Goal: Transaction & Acquisition: Purchase product/service

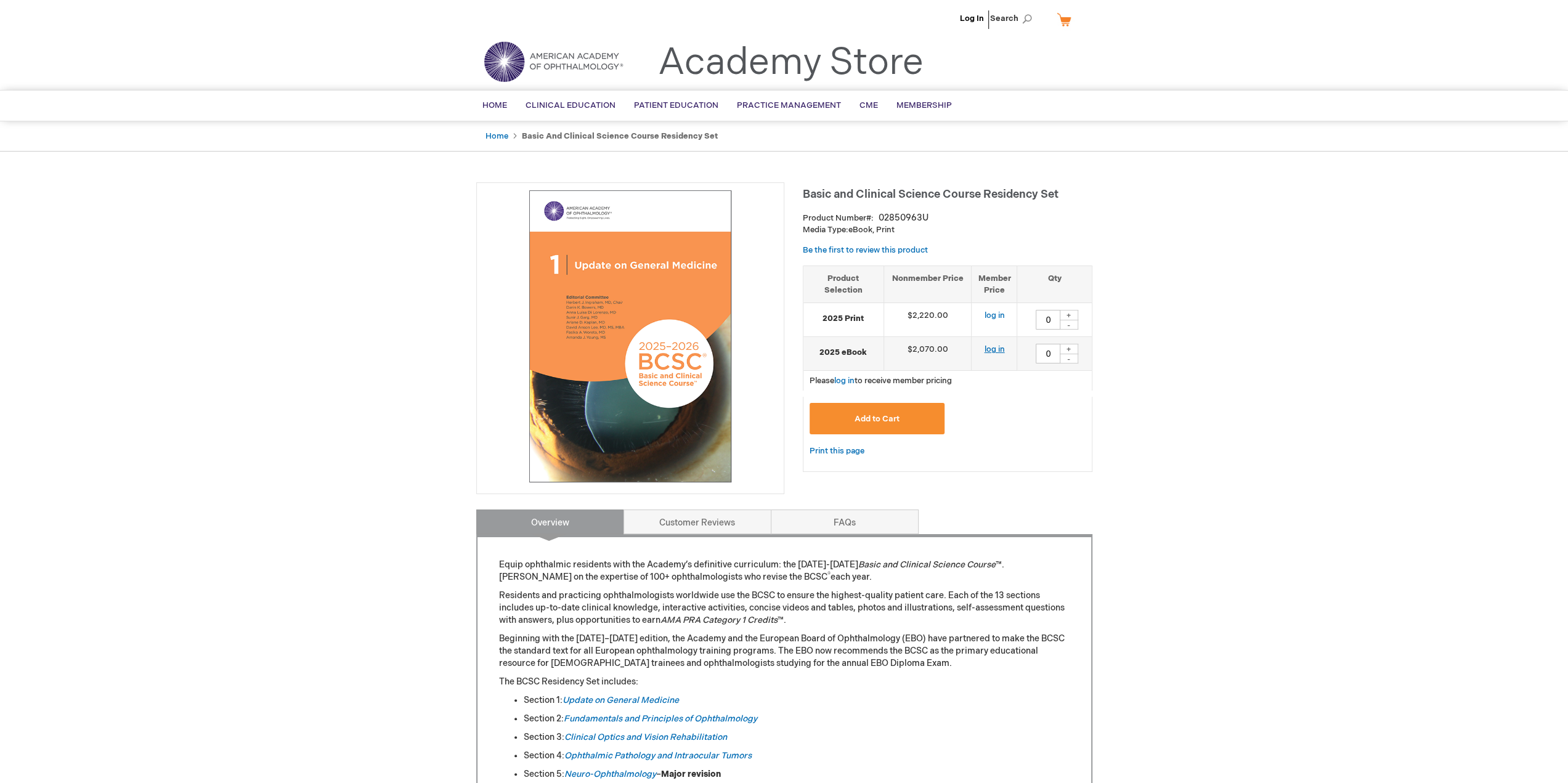
click at [992, 347] on link "log in" at bounding box center [994, 350] width 20 height 10
click at [976, 348] on td "$1,590.00" at bounding box center [992, 354] width 52 height 34
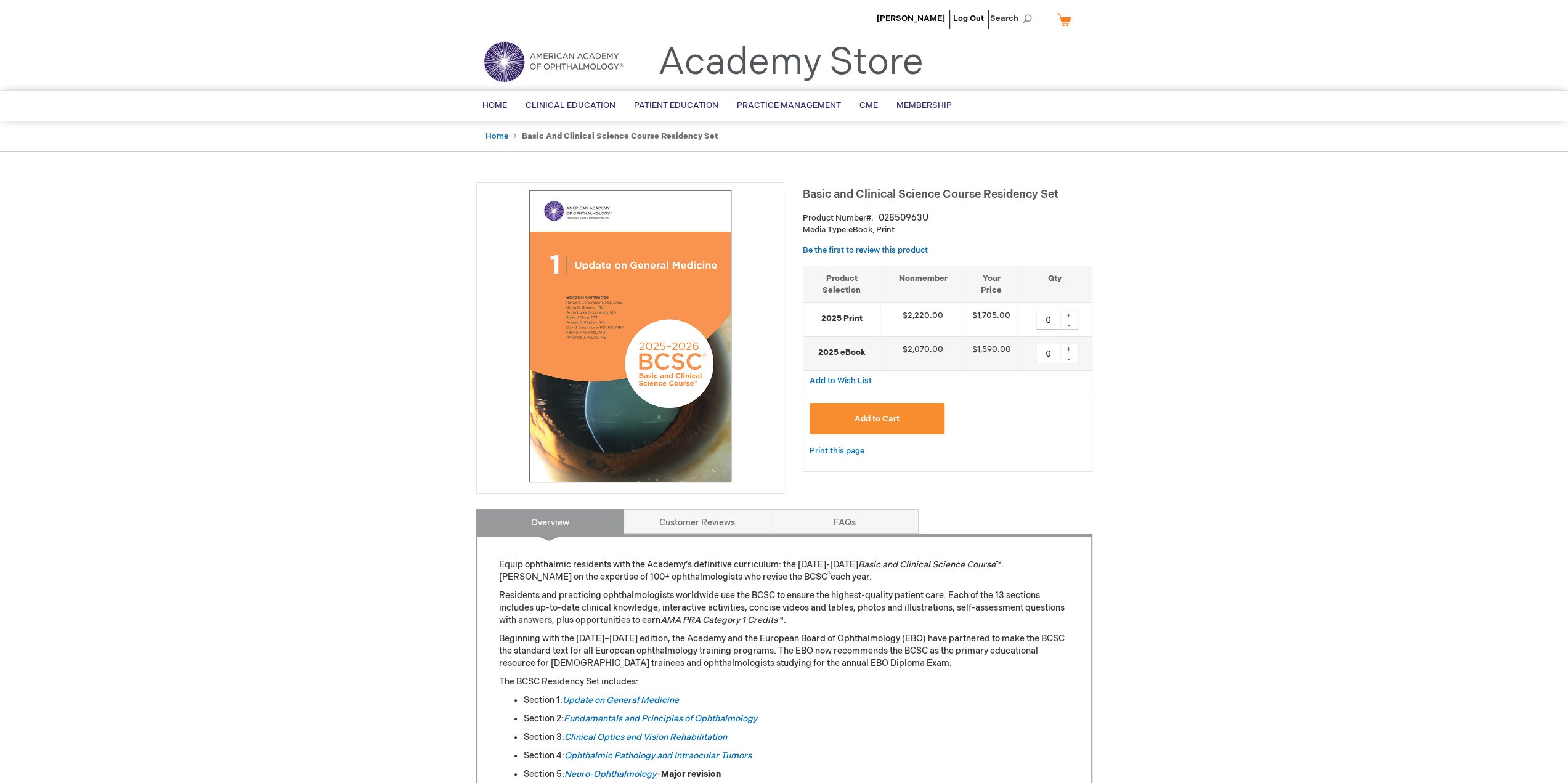
click at [976, 348] on td "$1,590.00" at bounding box center [992, 354] width 52 height 34
click at [977, 348] on td "$1,590.00" at bounding box center [992, 354] width 52 height 34
click at [1008, 420] on div "Add to Cart" at bounding box center [948, 423] width 276 height 40
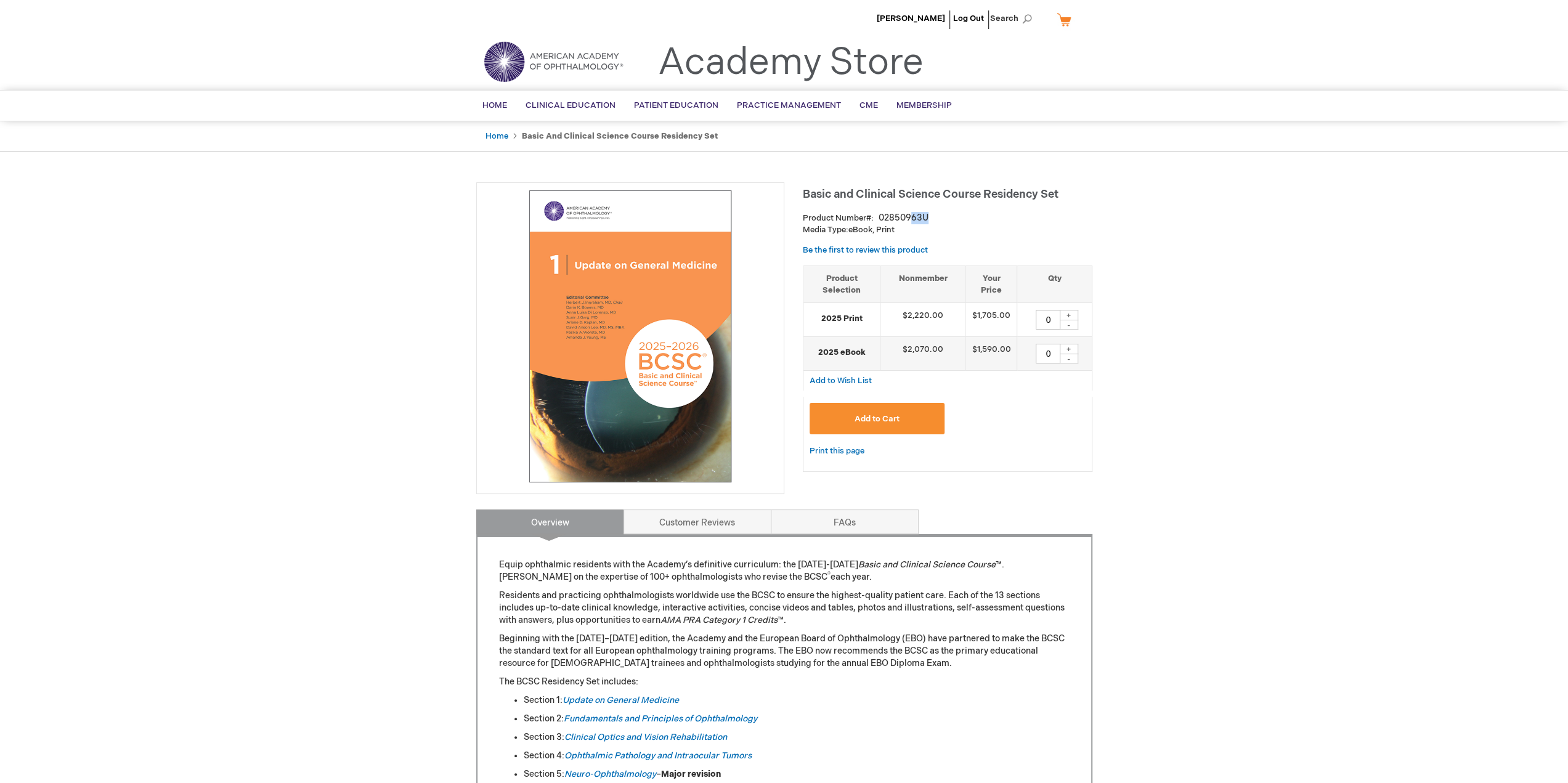
drag, startPoint x: 908, startPoint y: 222, endPoint x: 925, endPoint y: 222, distance: 17.0
click at [925, 222] on div "02850963U" at bounding box center [904, 218] width 50 height 13
click at [498, 133] on link "Home" at bounding box center [497, 136] width 23 height 10
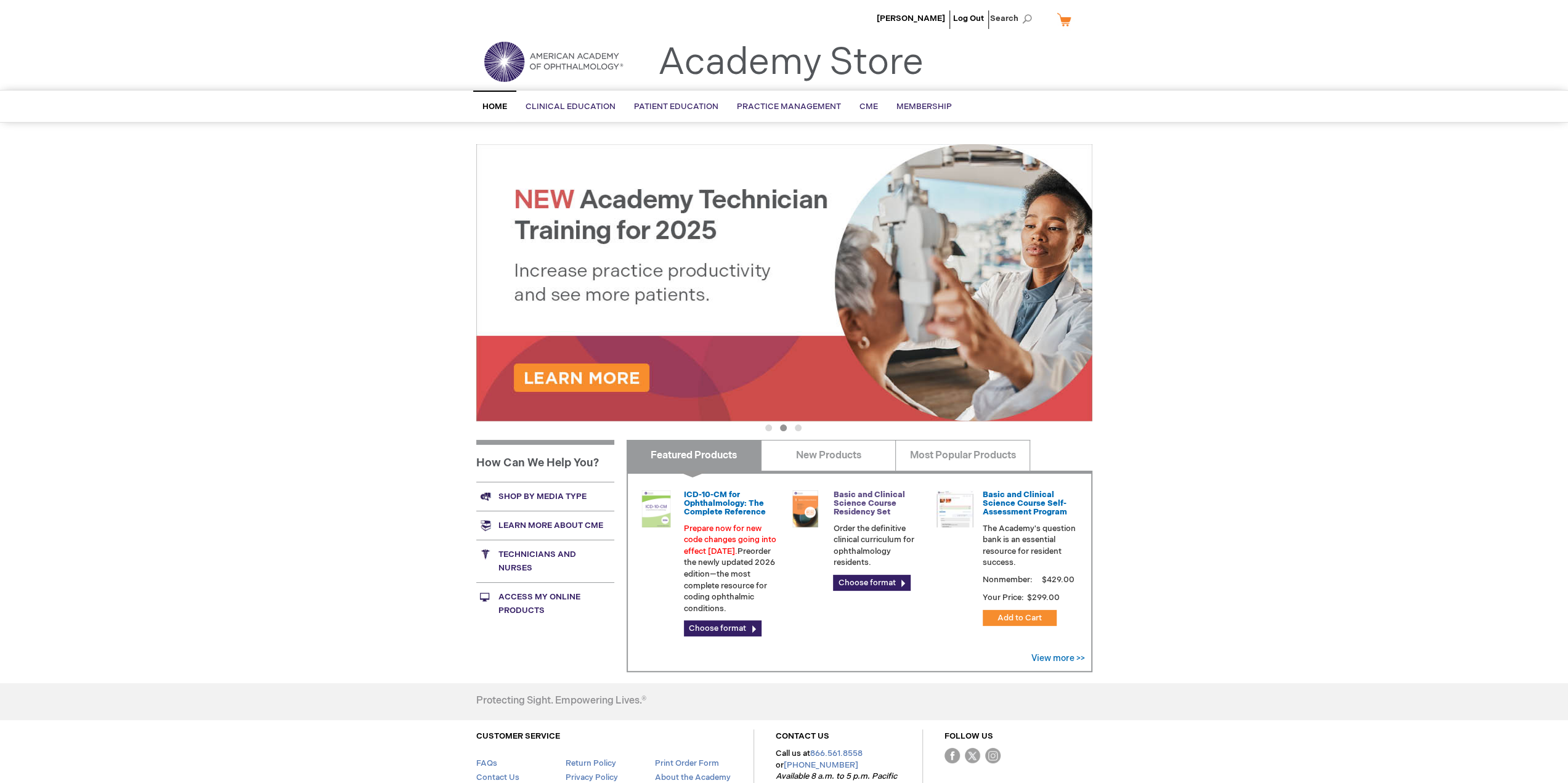
click at [879, 510] on link "Basic and Clinical Science Course Residency Set" at bounding box center [869, 504] width 71 height 28
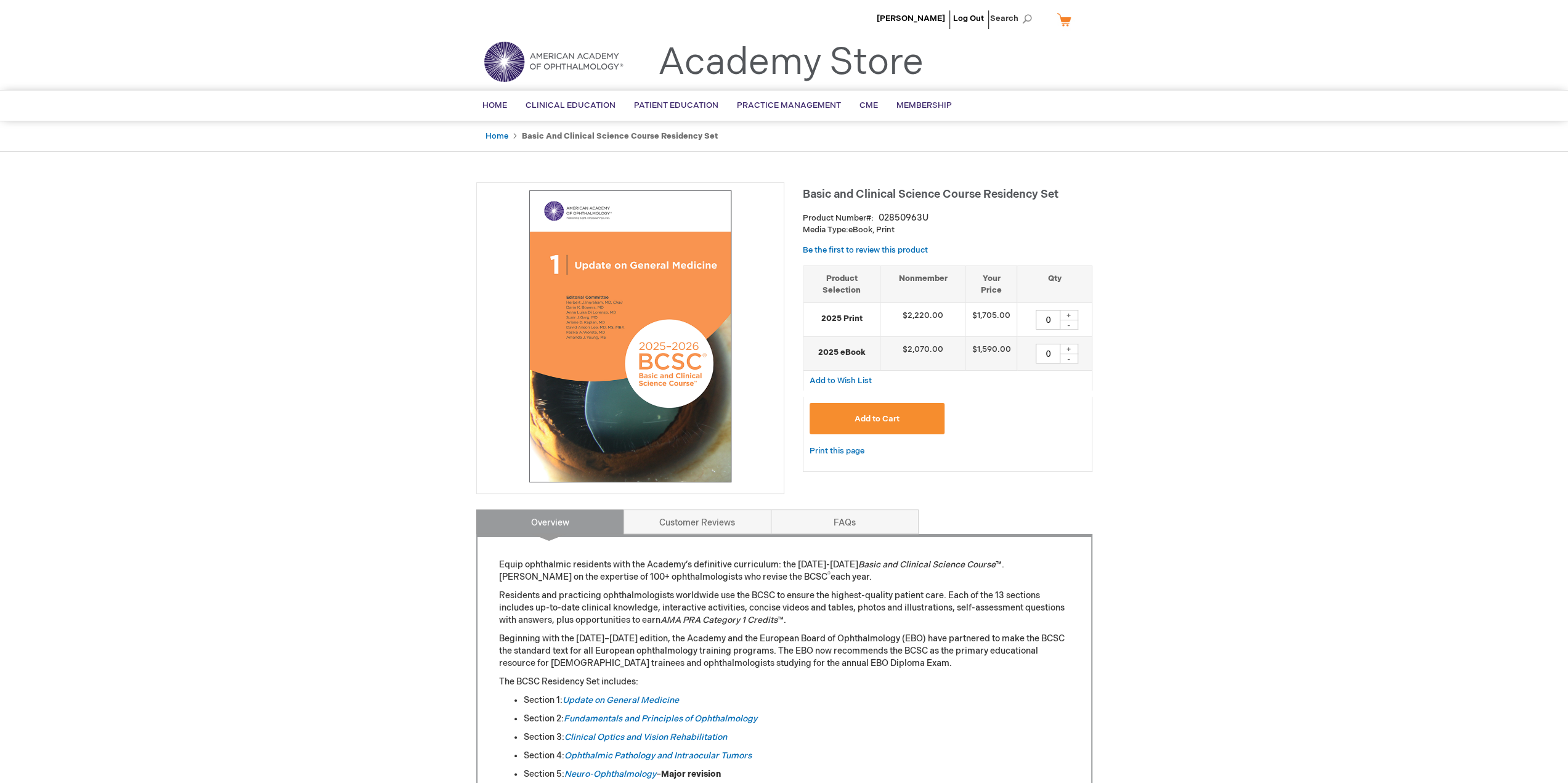
click at [914, 218] on div "02850963U" at bounding box center [904, 218] width 50 height 13
click at [983, 218] on div "Product Number 02850963U" at bounding box center [947, 218] width 290 height 13
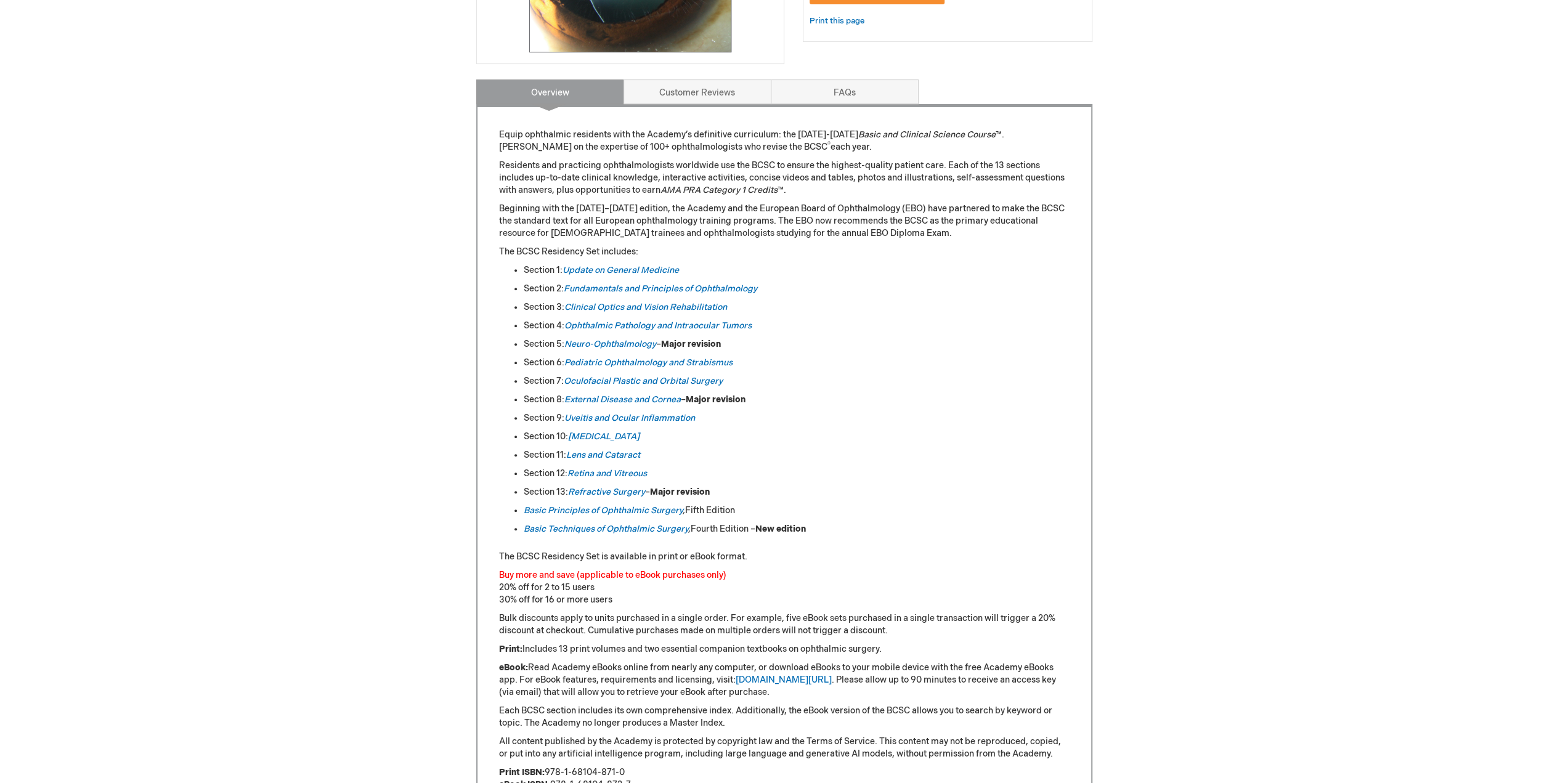
scroll to position [431, 0]
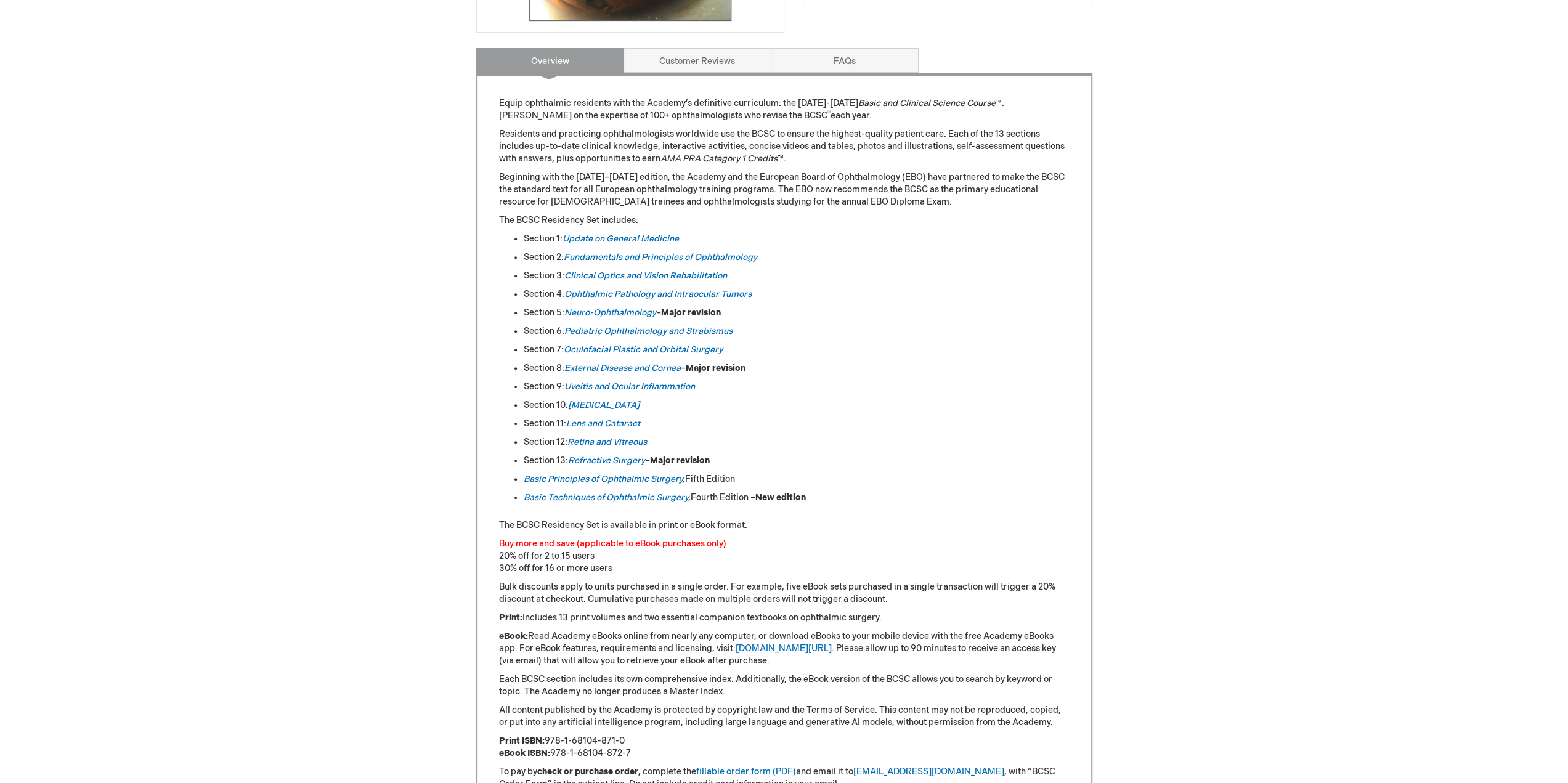
drag, startPoint x: 793, startPoint y: 486, endPoint x: 798, endPoint y: 511, distance: 25.5
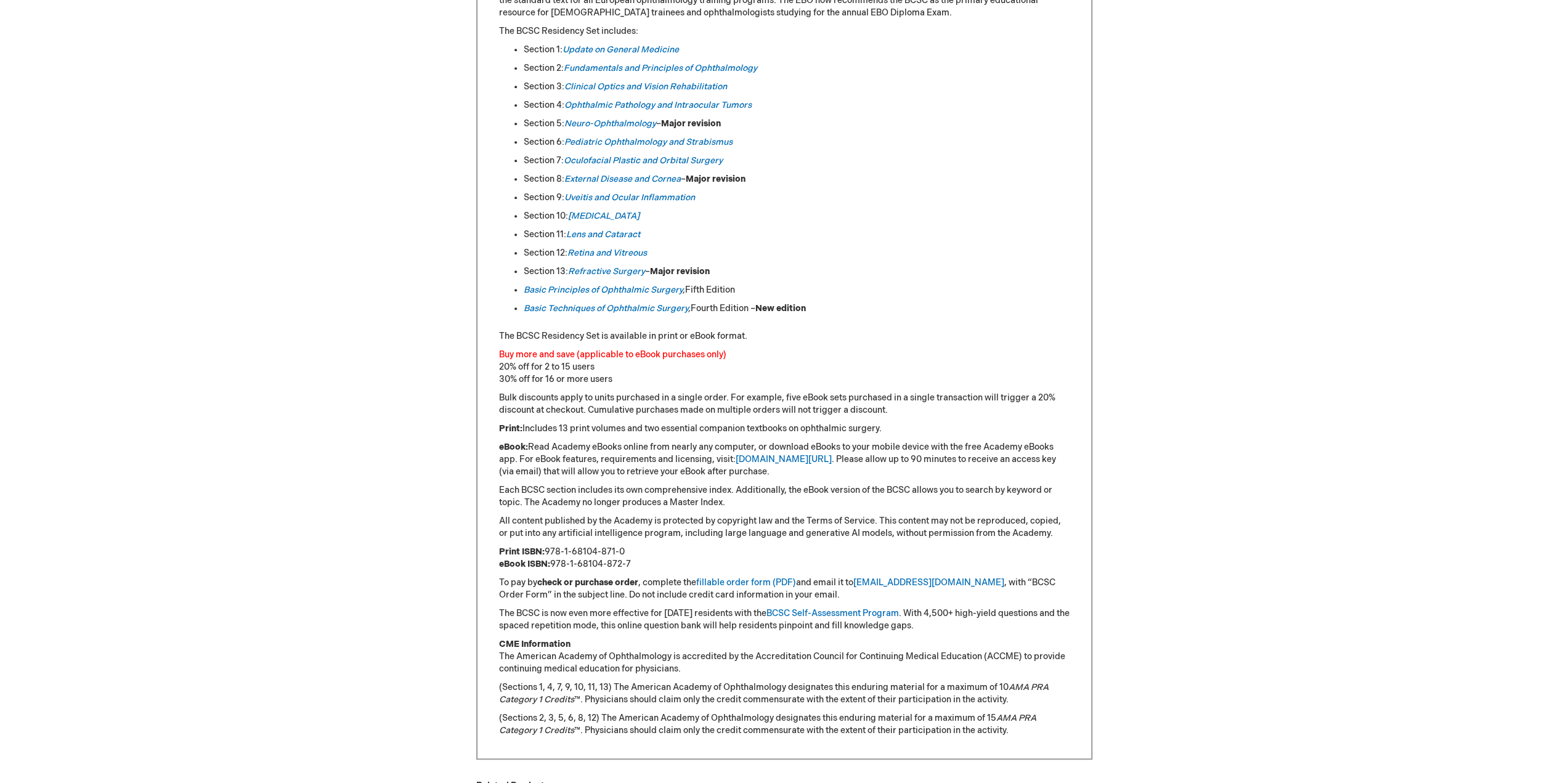
scroll to position [0, 0]
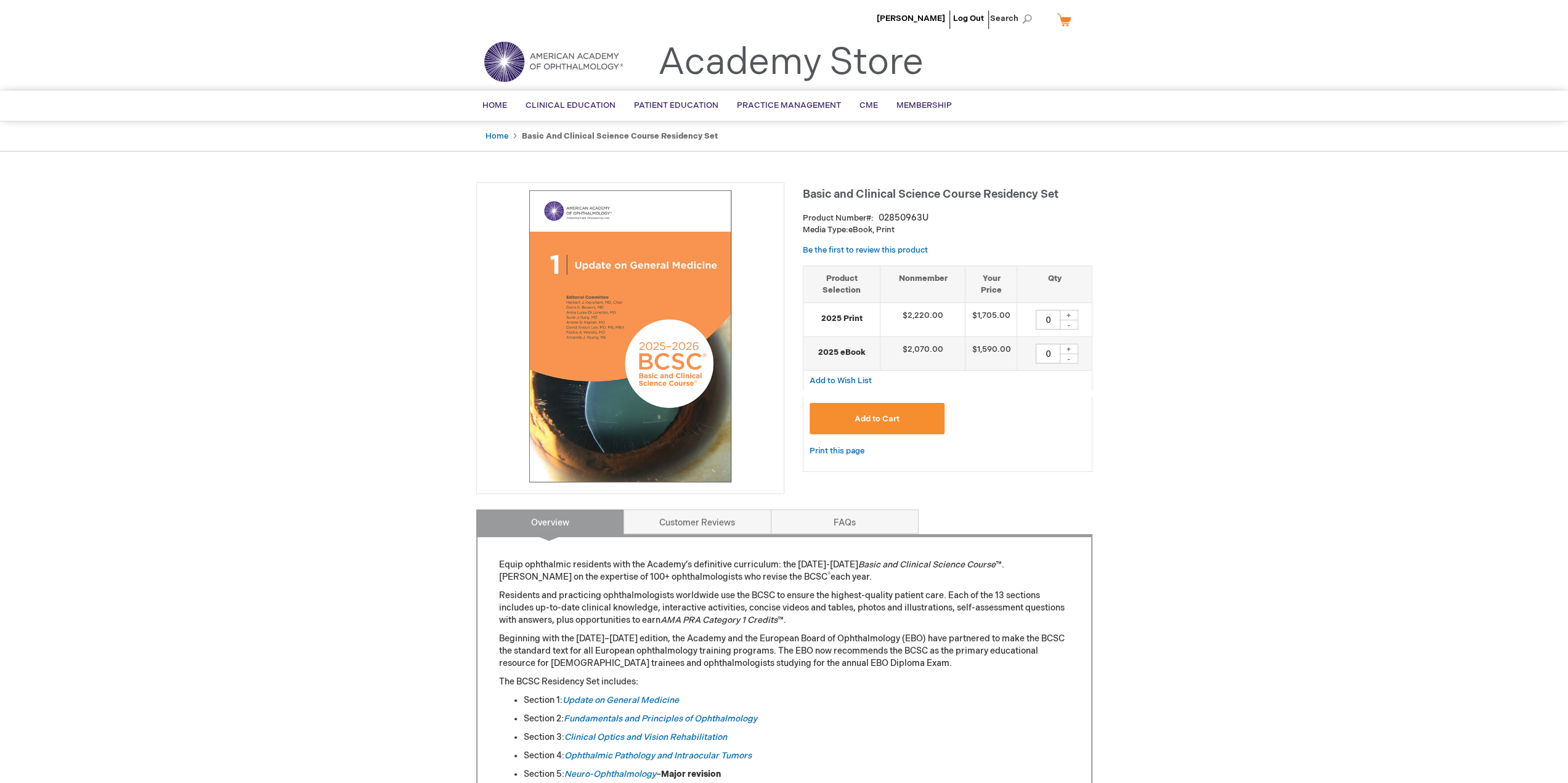
click at [1058, 453] on div "Print this page" at bounding box center [947, 458] width 290 height 29
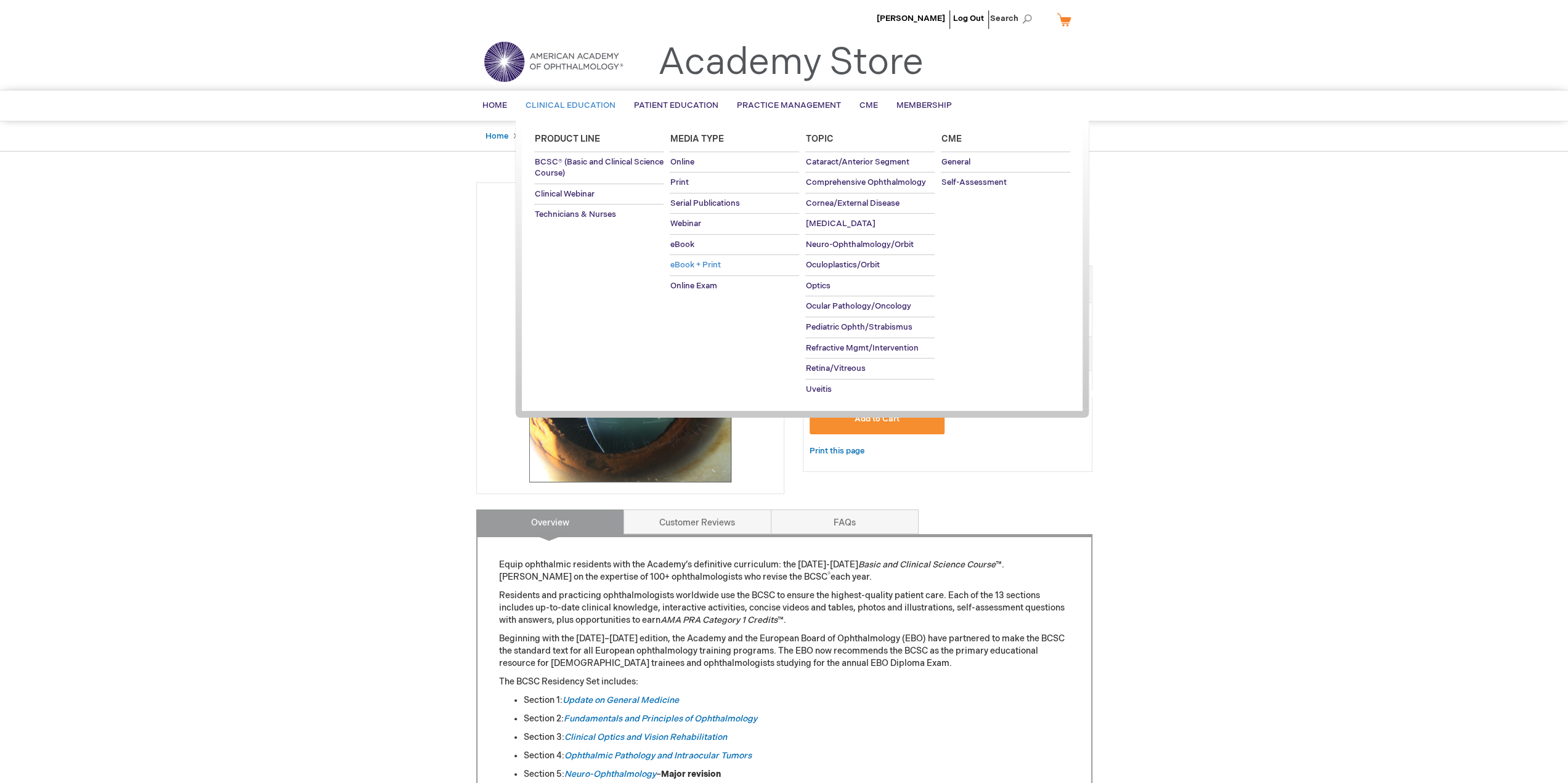
click at [679, 262] on span "eBook + Print" at bounding box center [695, 265] width 50 height 10
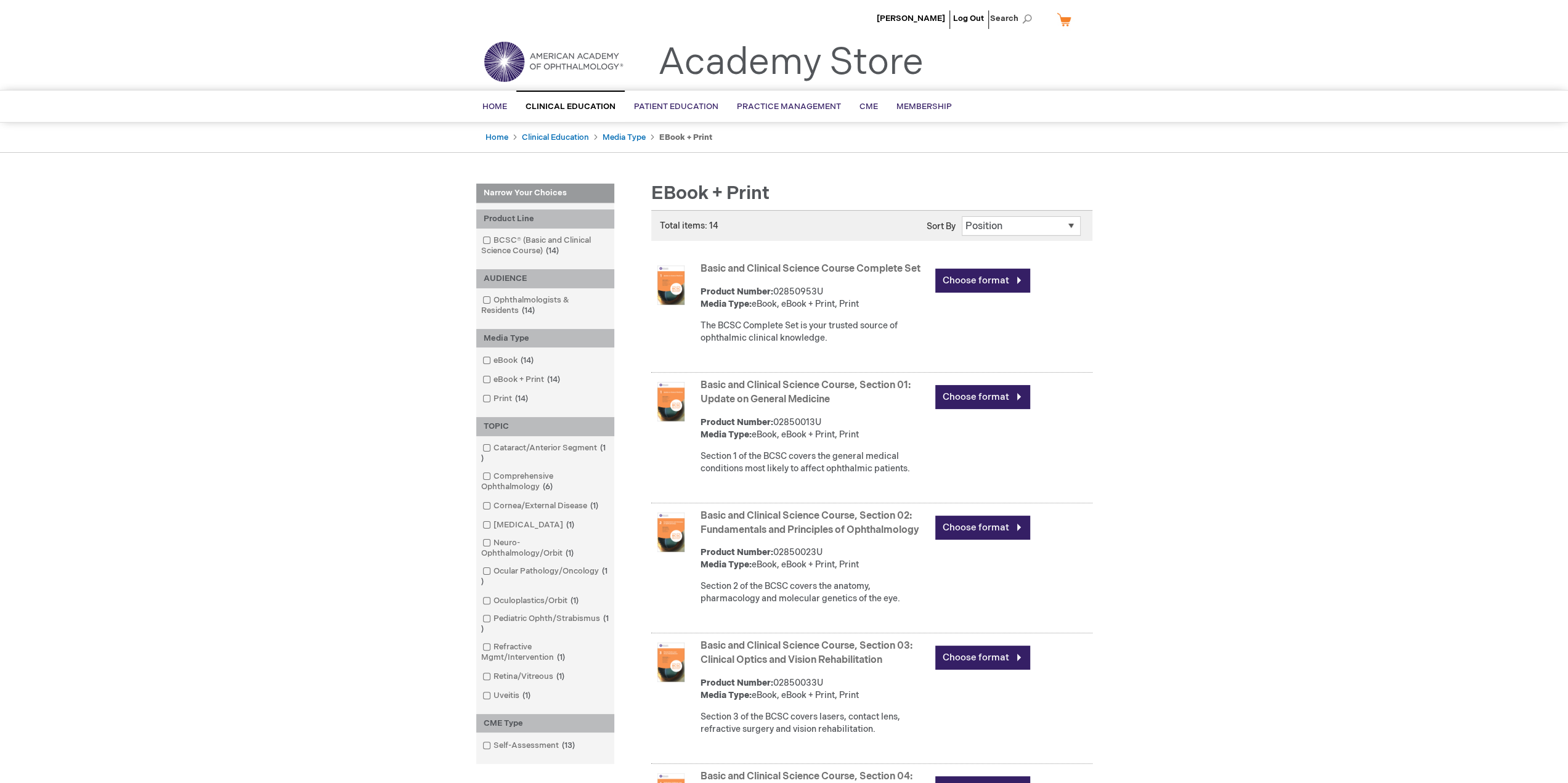
click at [822, 268] on link "Basic and Clinical Science Course Complete Set" at bounding box center [810, 269] width 220 height 12
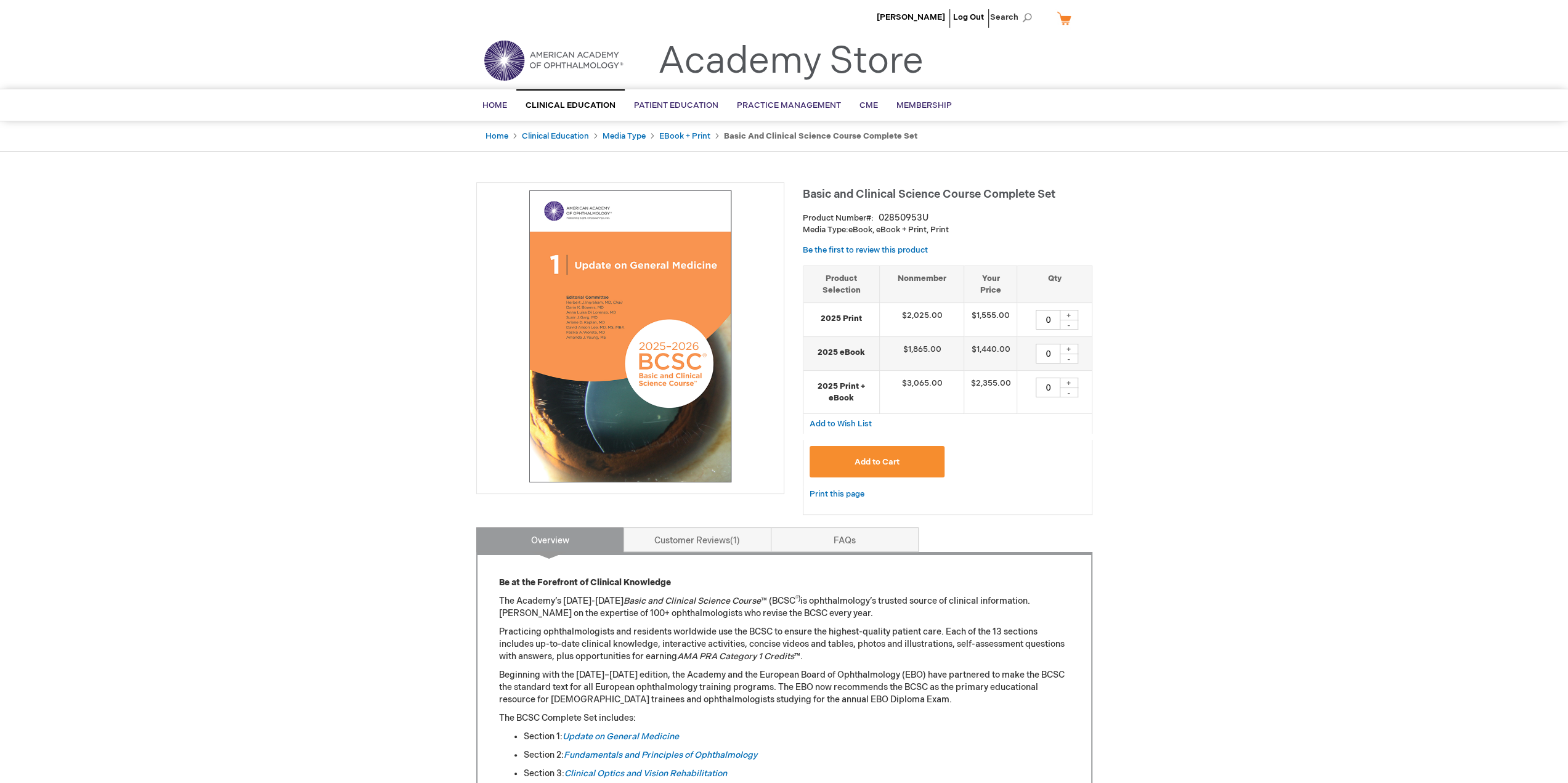
scroll to position [61, 0]
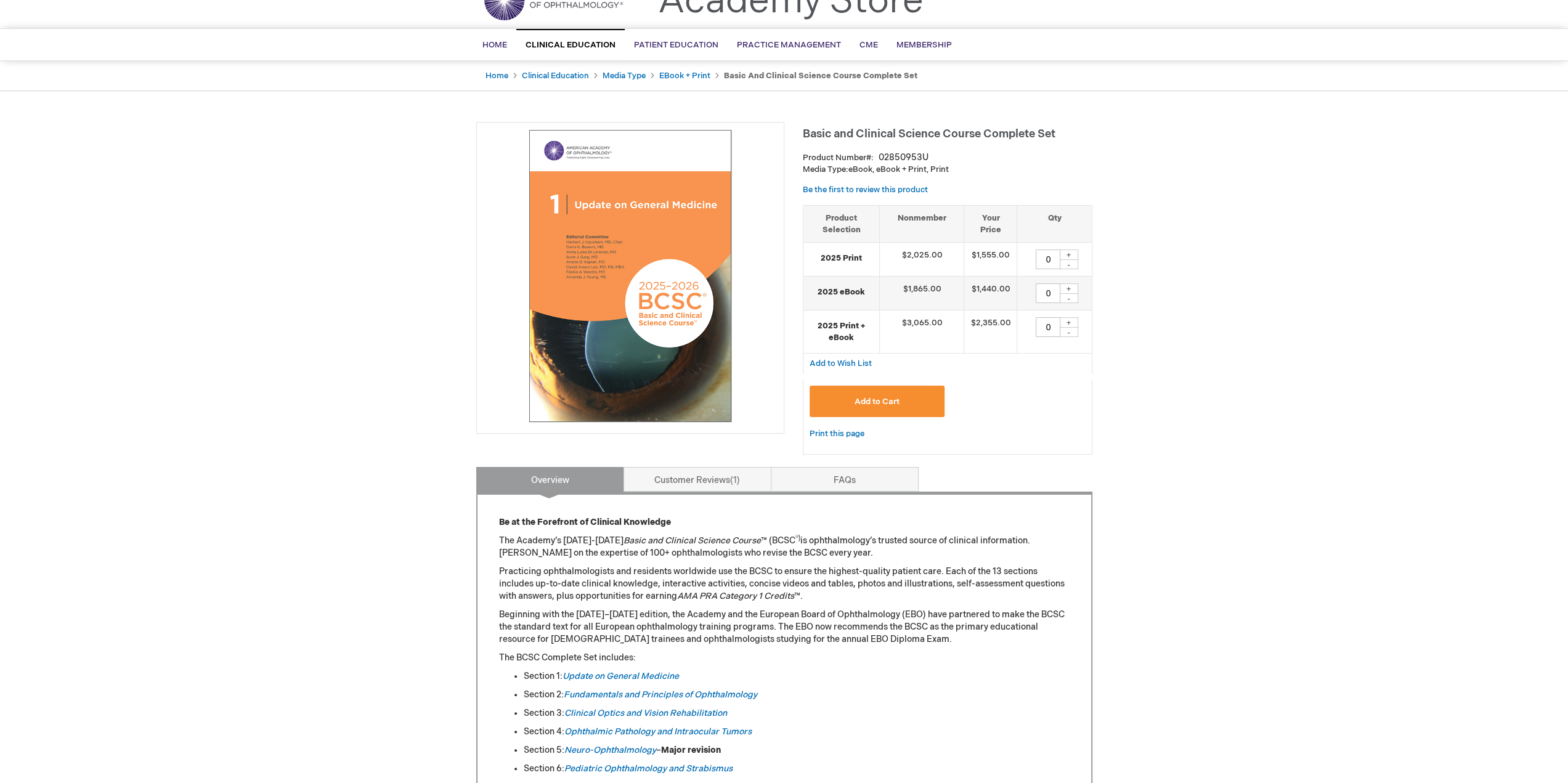
click at [983, 366] on div "Add to Wish List" at bounding box center [947, 364] width 290 height 20
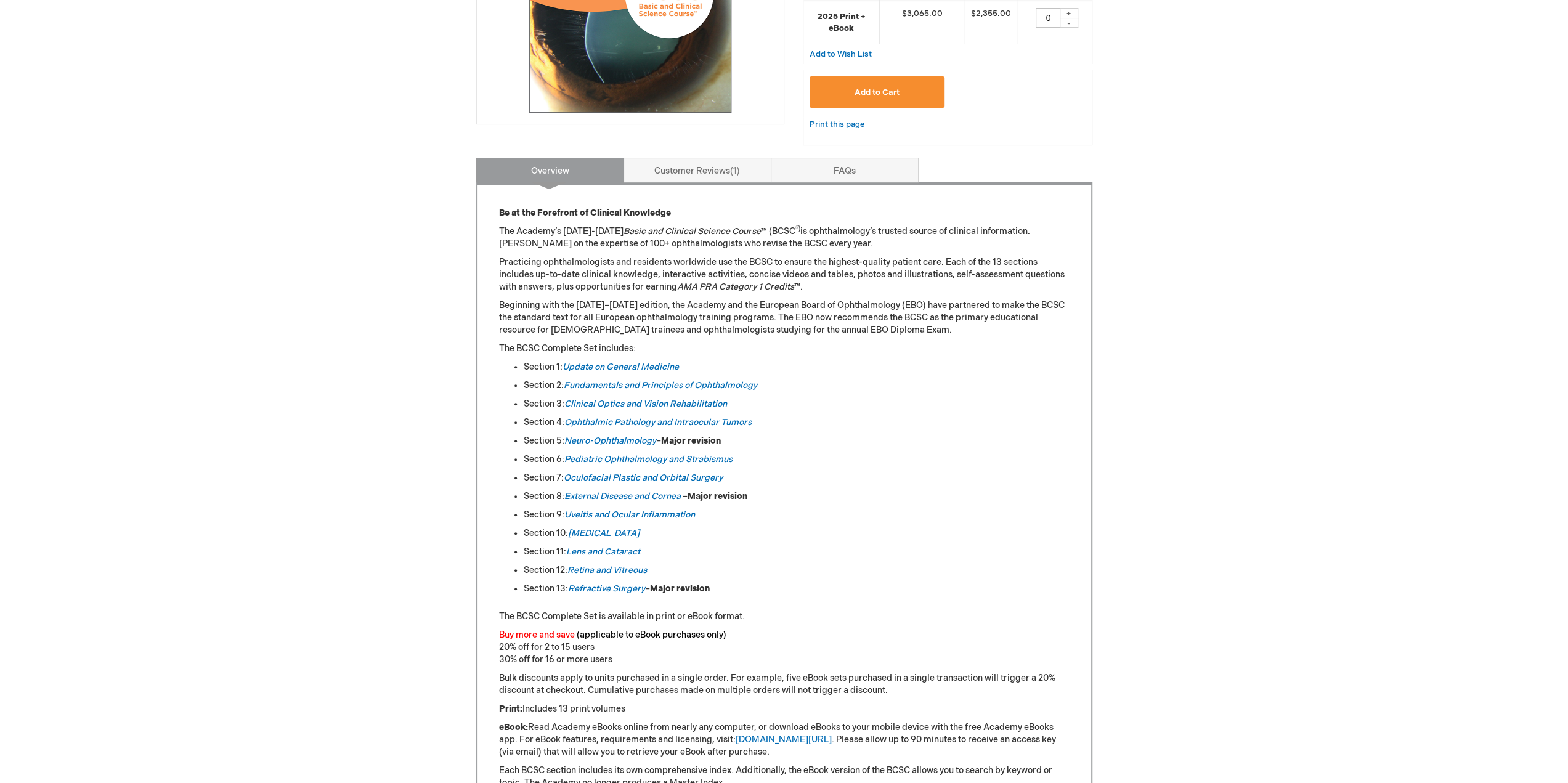
scroll to position [276, 0]
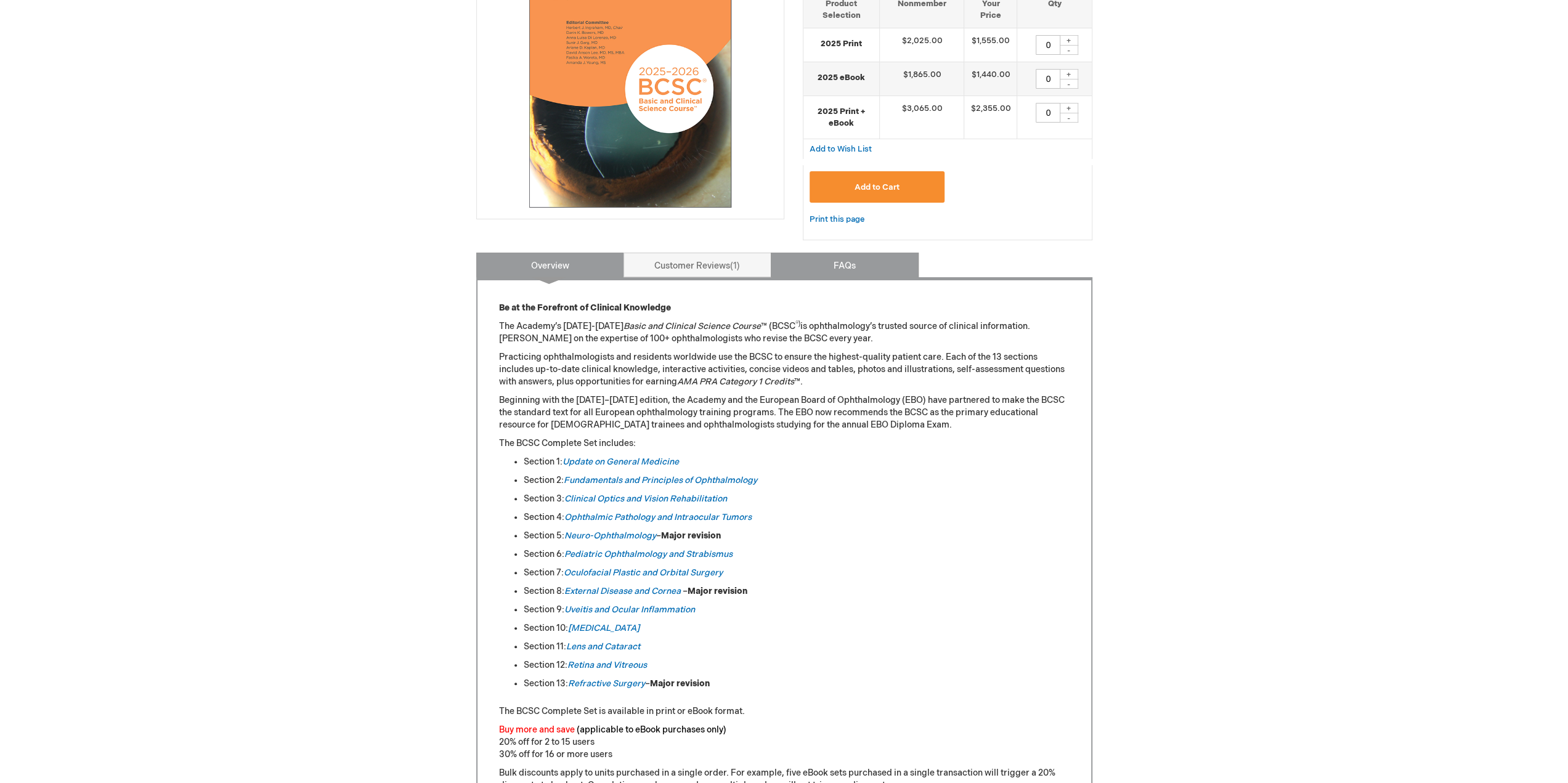
click at [775, 266] on link "FAQs" at bounding box center [845, 264] width 148 height 24
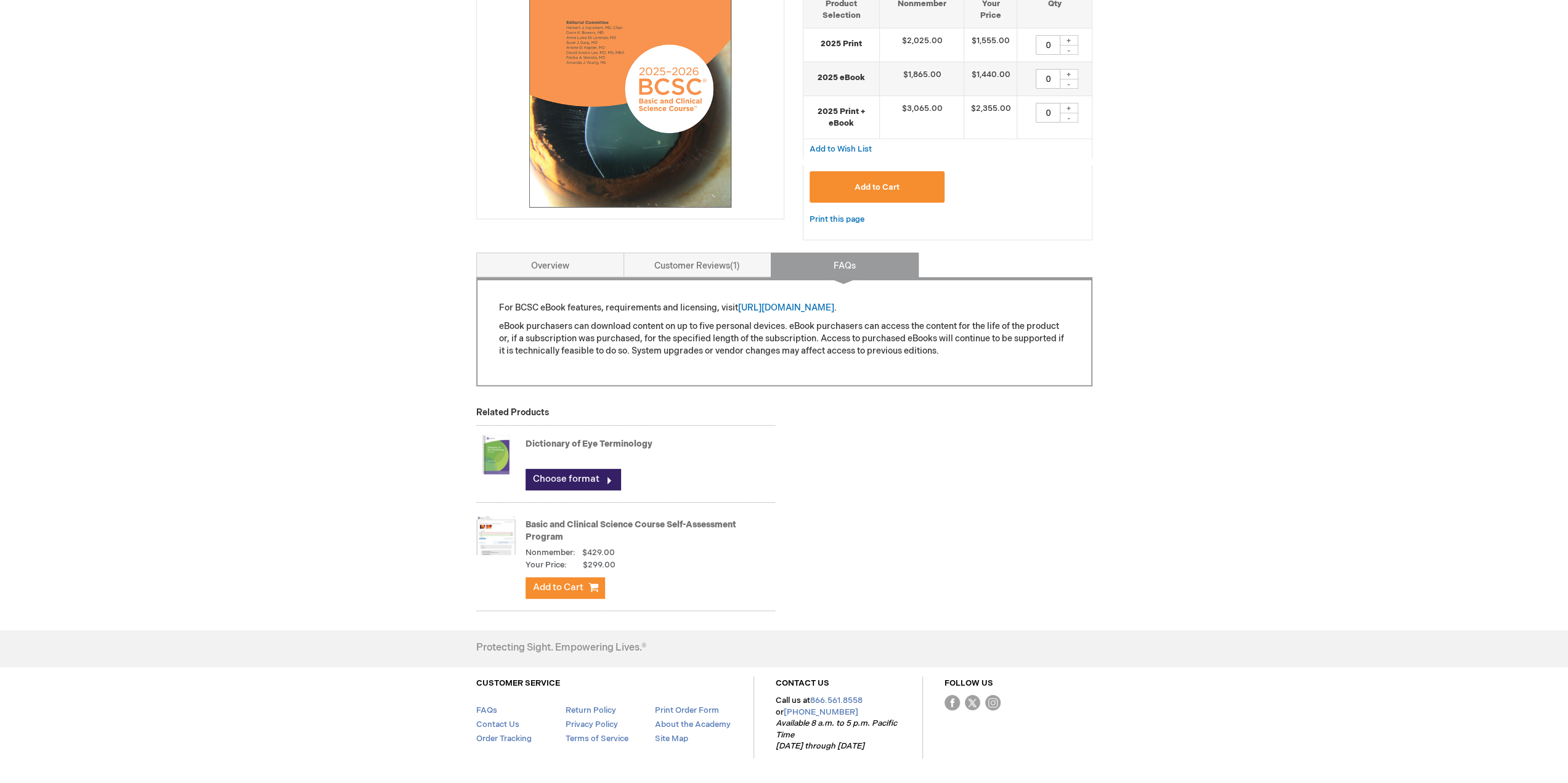
click at [632, 318] on div "For BCSC eBook features, requirements and licensing, visit https://store.aao.or…" at bounding box center [784, 329] width 571 height 55
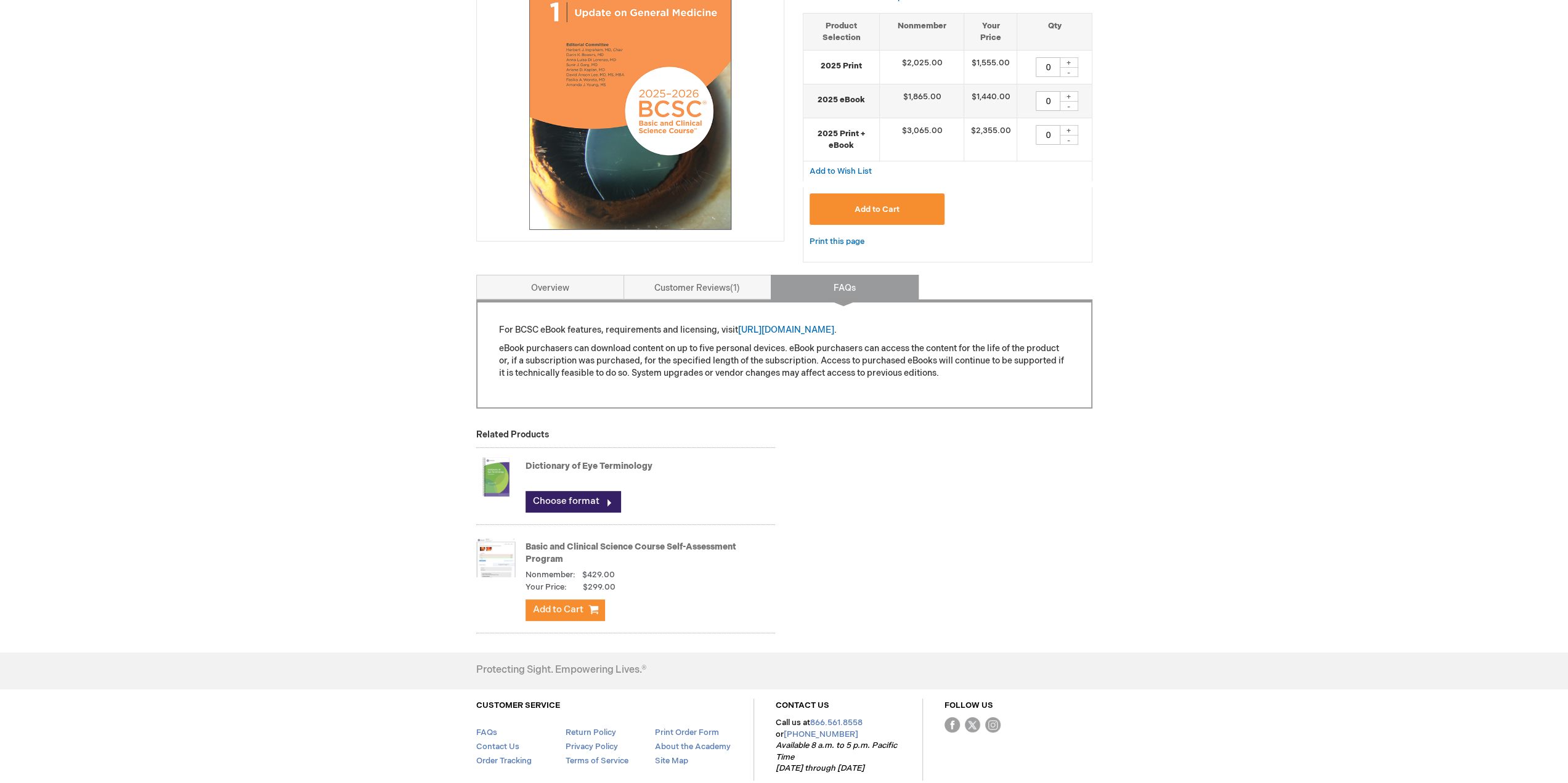
scroll to position [130, 0]
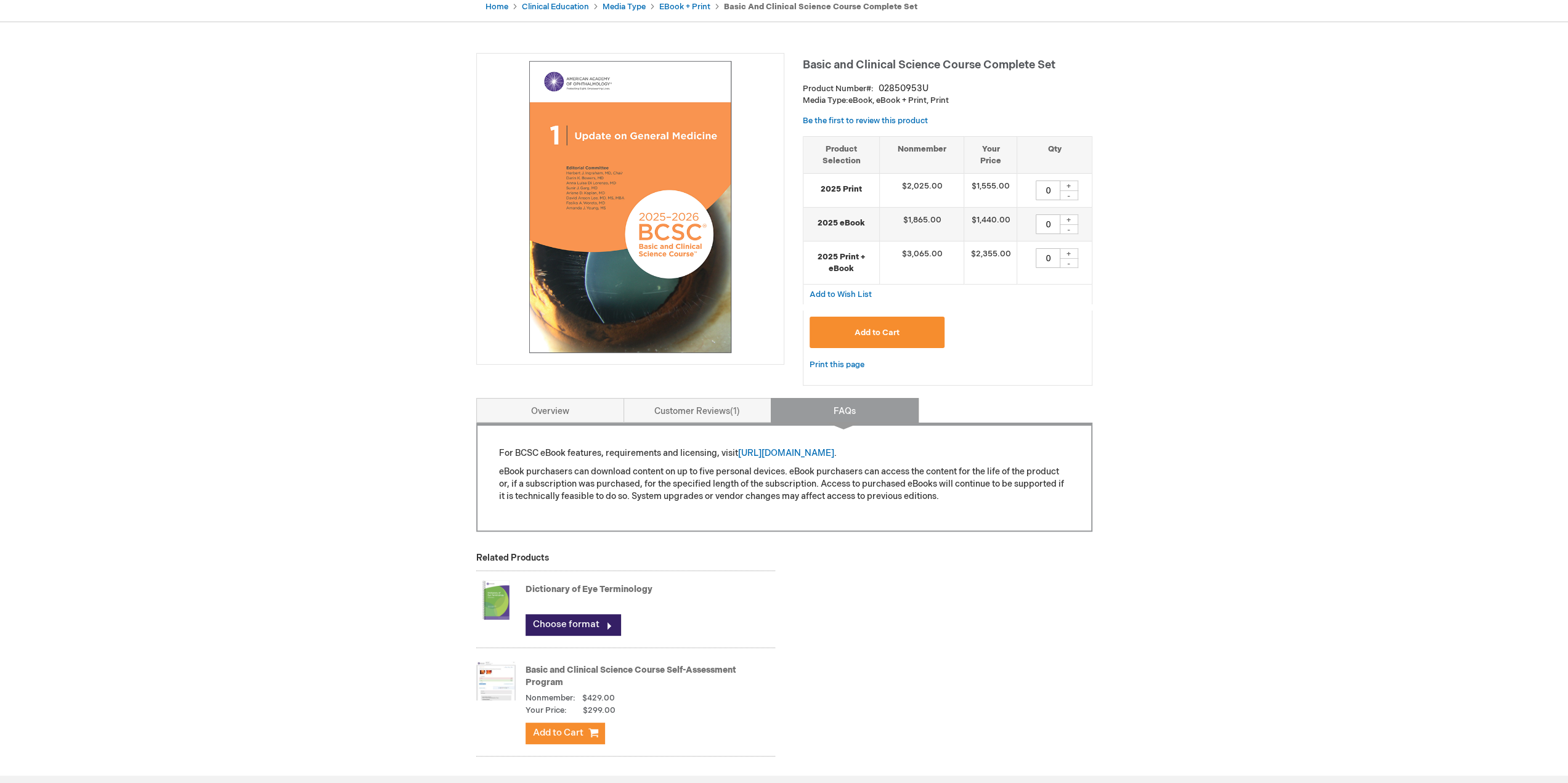
click at [1258, 417] on div "Omar Ahmad Log Out Search My Cart CLOSE RECENTLY ADDED ITEM(S) Close There are …" at bounding box center [784, 420] width 1568 height 1102
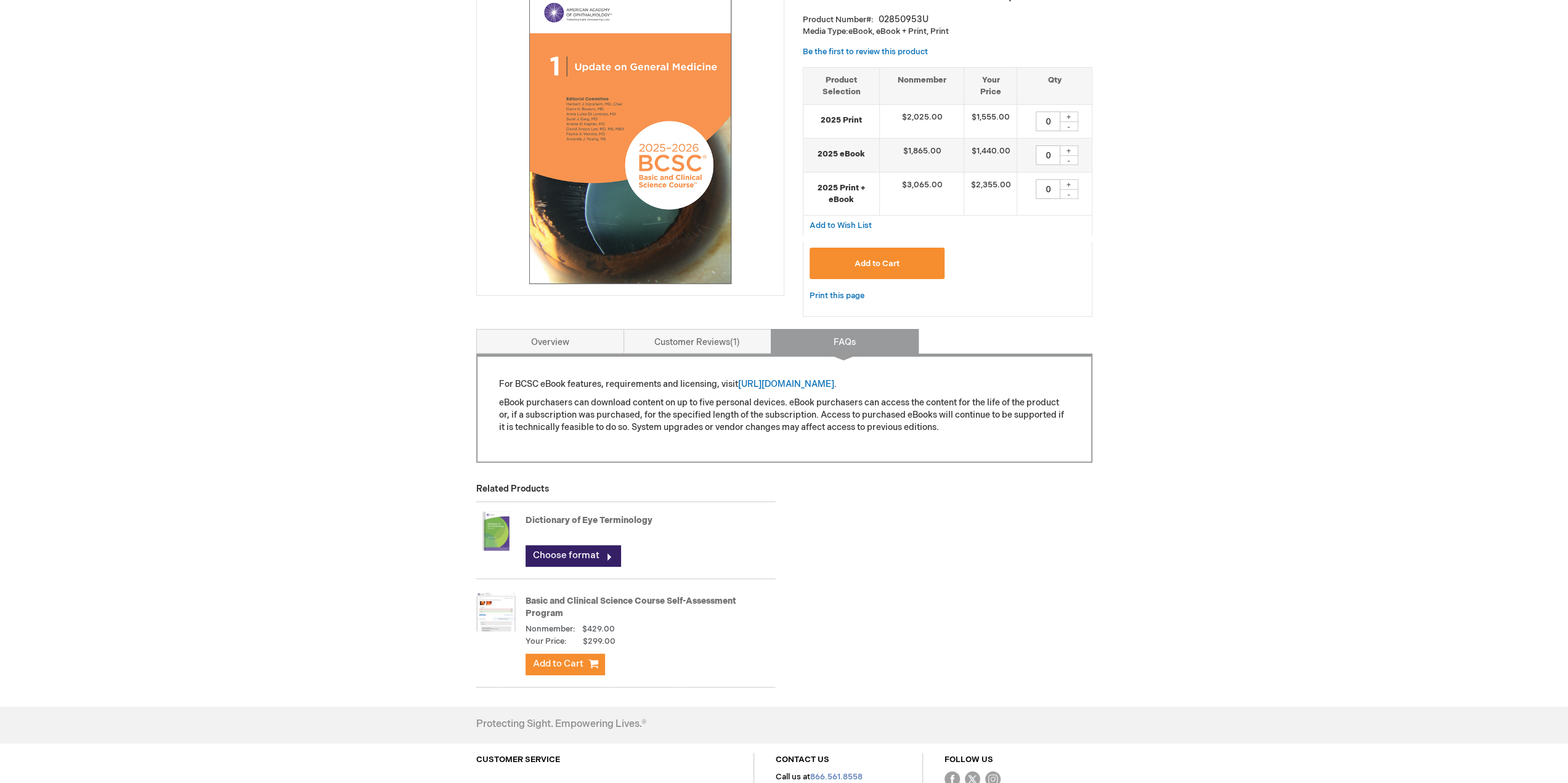
drag, startPoint x: 1258, startPoint y: 417, endPoint x: 1257, endPoint y: 434, distance: 17.0
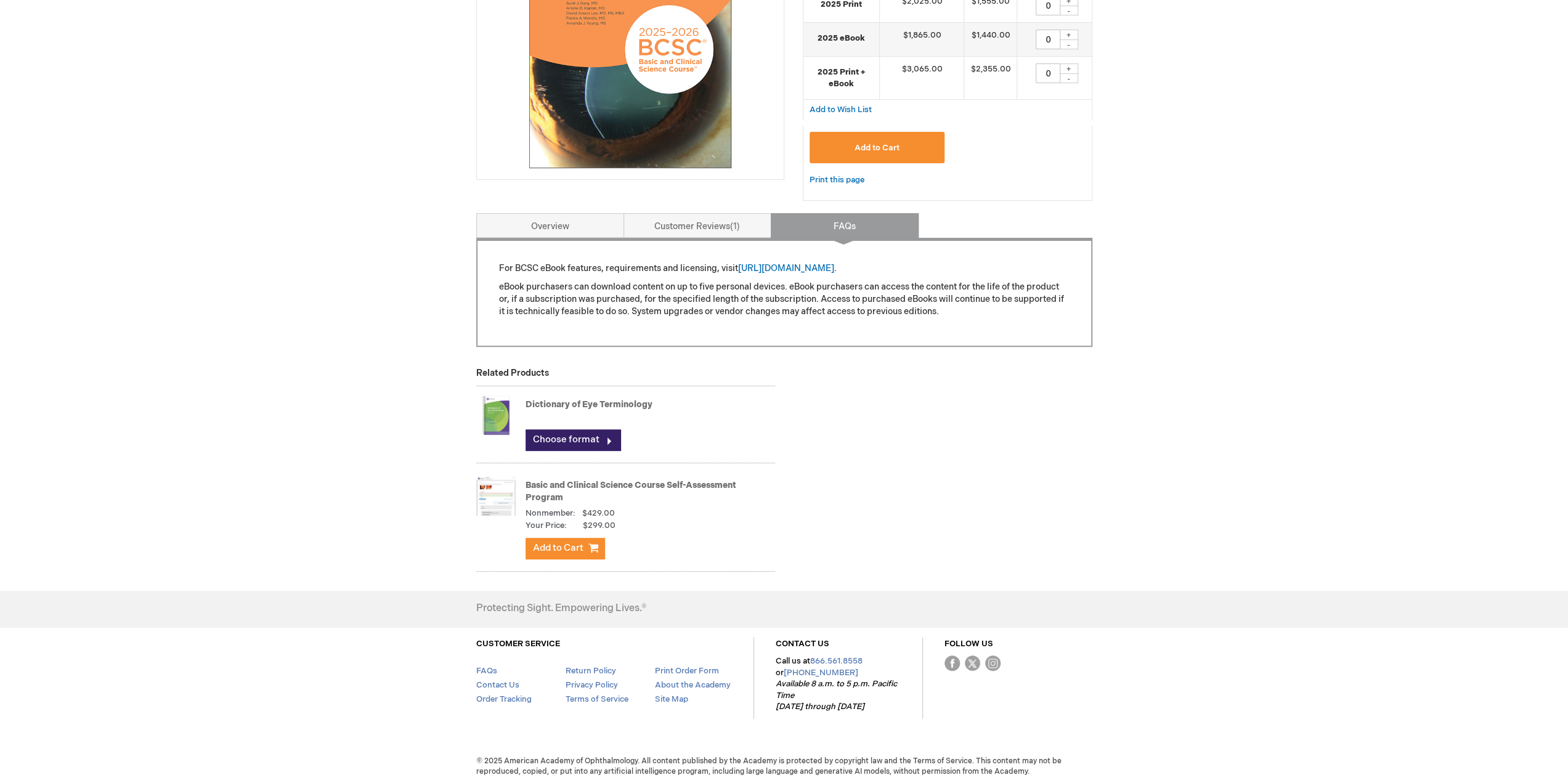
scroll to position [8, 0]
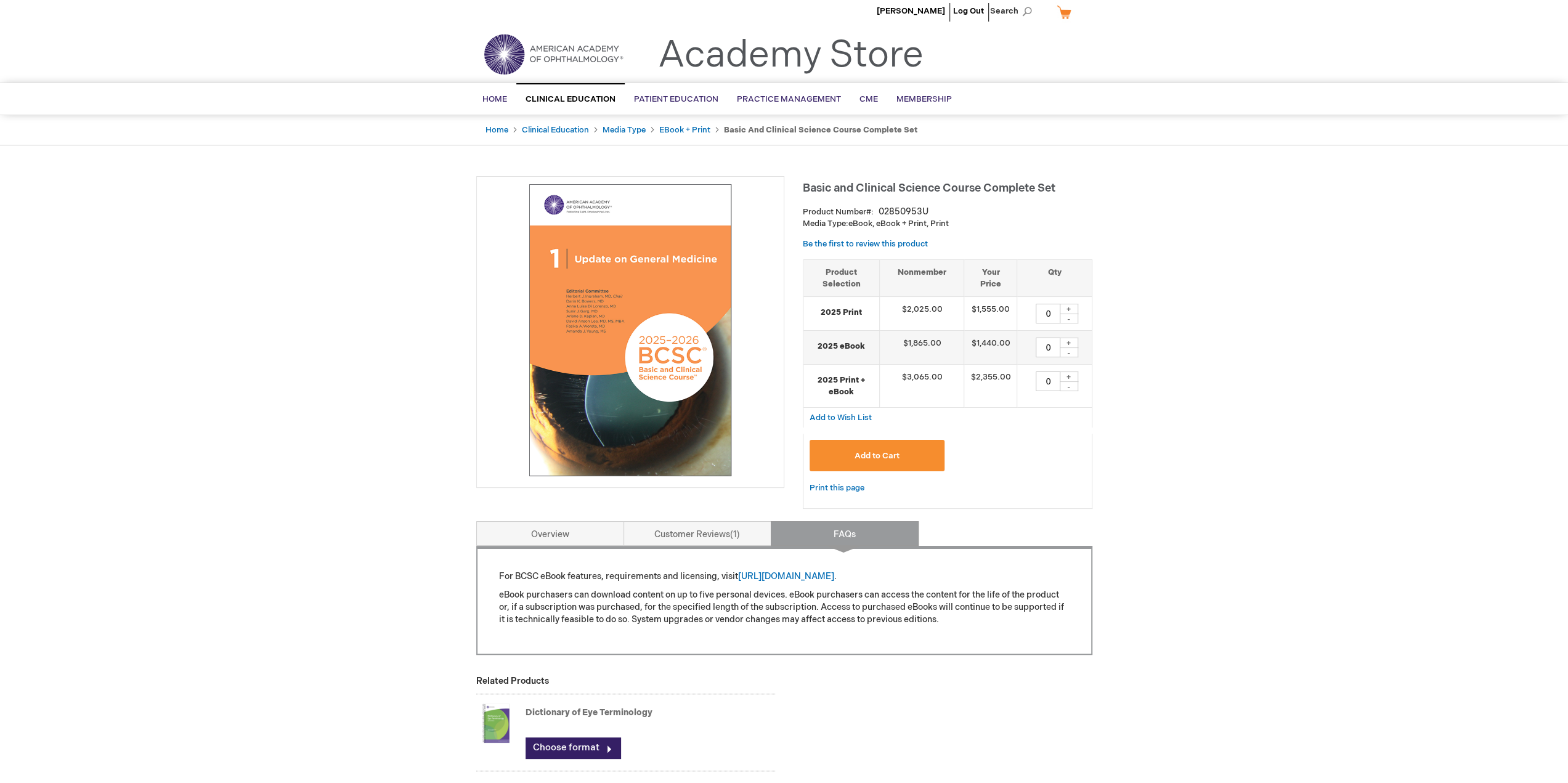
click at [1103, 161] on div "[PERSON_NAME] Log Out Search My Cart CLOSE RECENTLY ADDED ITEM(S) Close There a…" at bounding box center [784, 543] width 1568 height 1102
drag, startPoint x: 971, startPoint y: 218, endPoint x: 807, endPoint y: 186, distance: 167.1
click at [807, 186] on div "Basic and Clinical Science Course Complete Set Product Number 02850953U Media T…" at bounding box center [947, 349] width 290 height 345
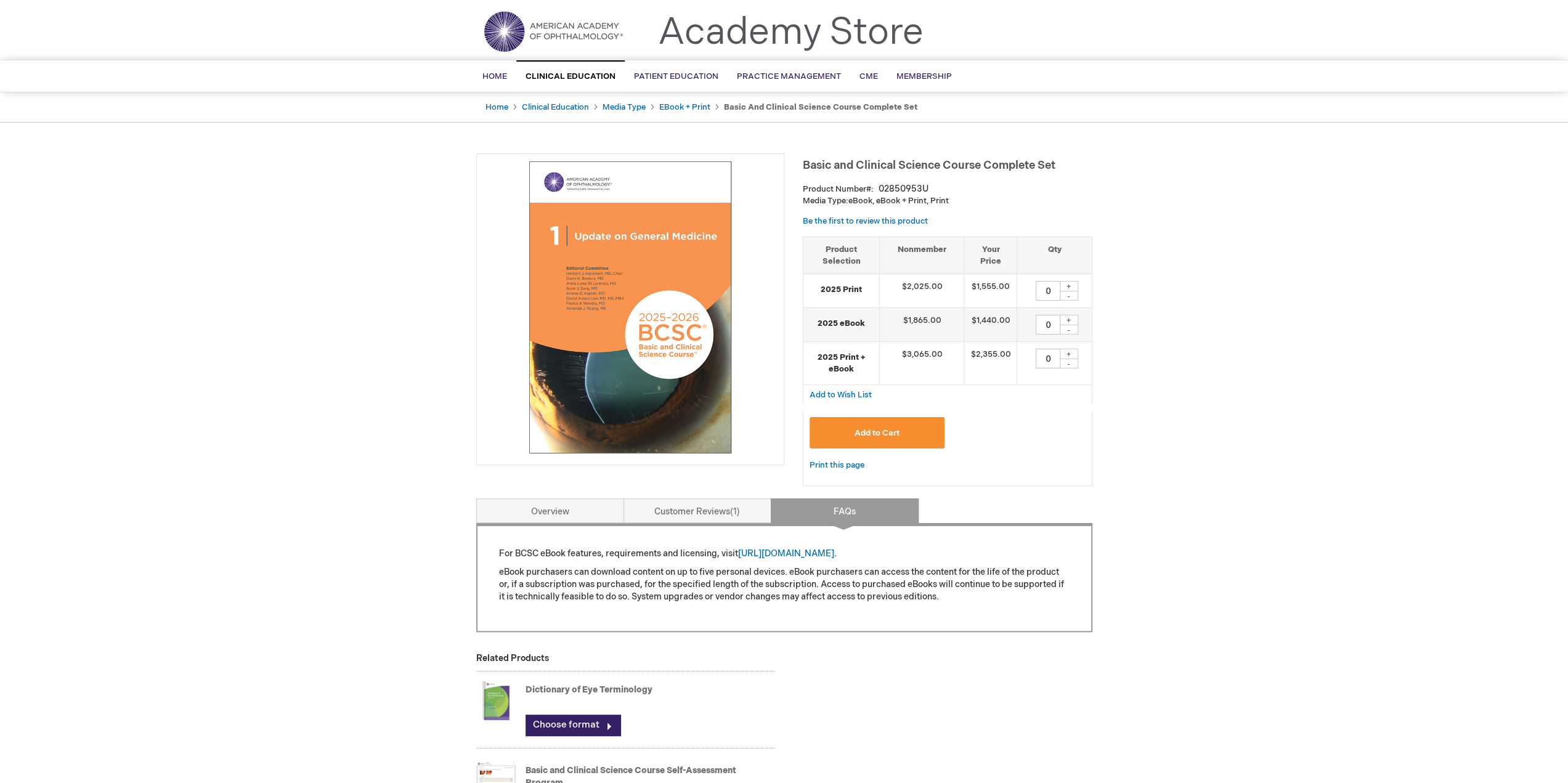
scroll to position [0, 0]
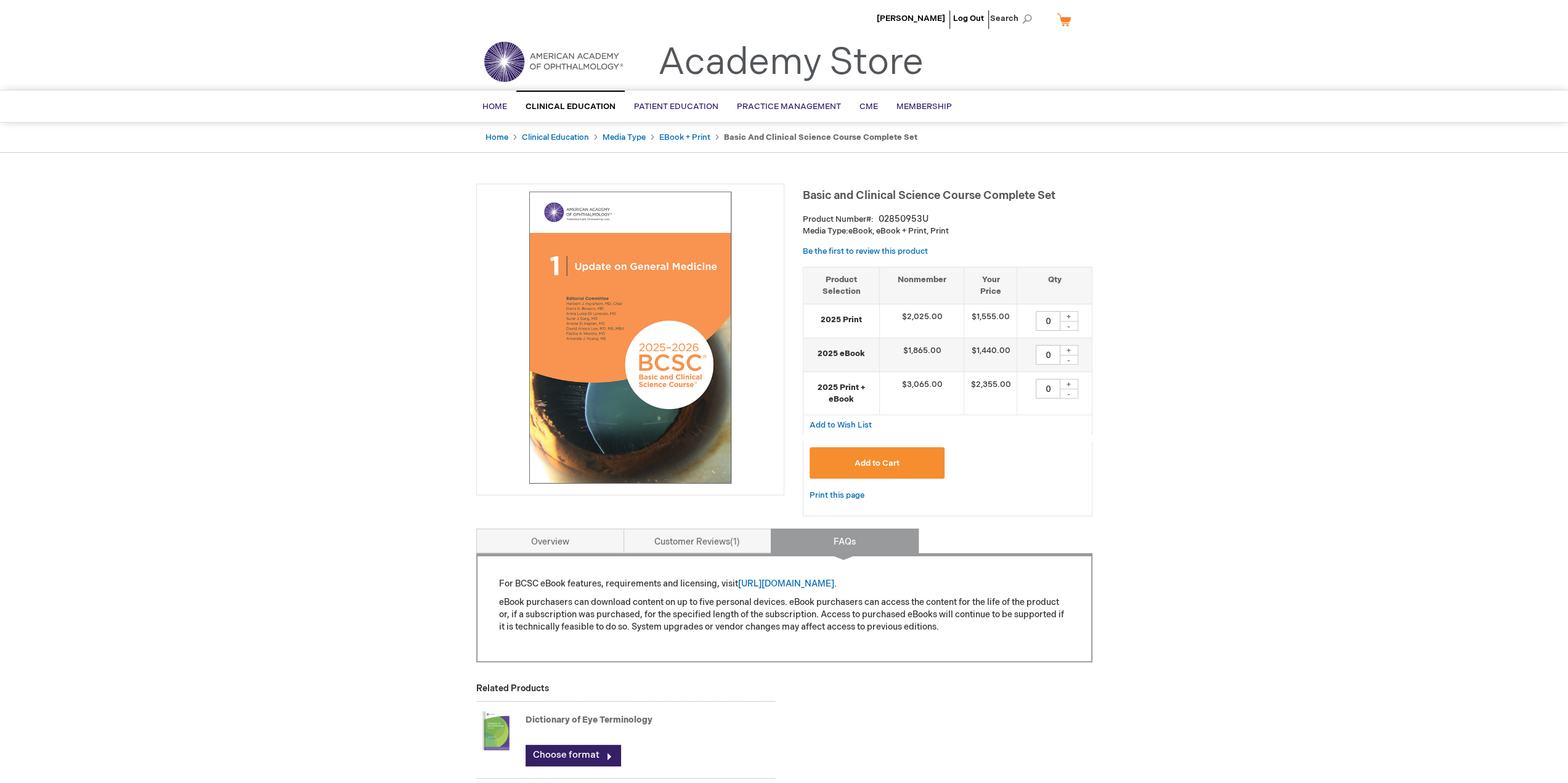
click at [1115, 202] on div "[PERSON_NAME] Log Out Search My Cart CLOSE RECENTLY ADDED ITEM(S) Close There a…" at bounding box center [784, 551] width 1568 height 1102
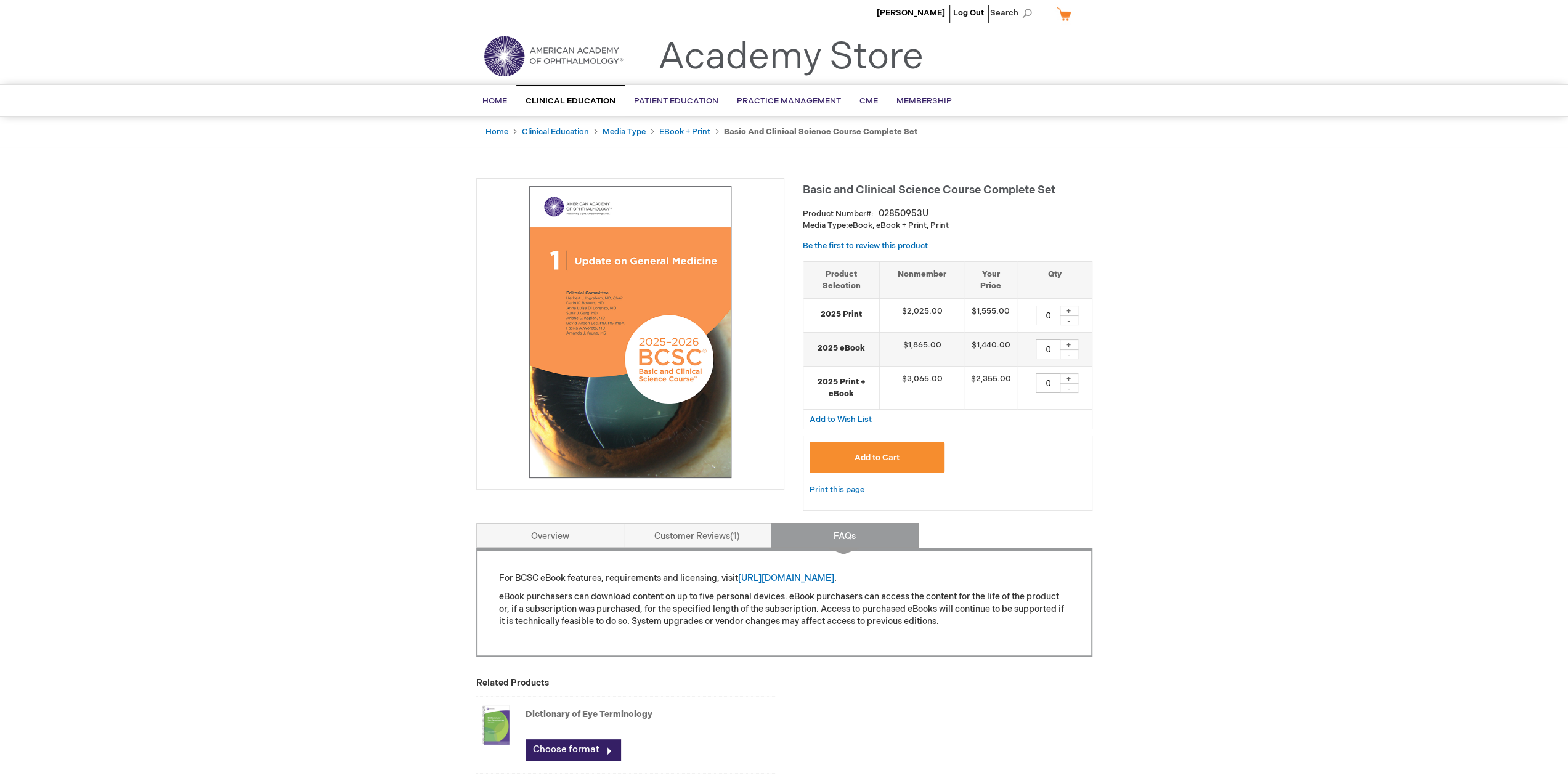
drag, startPoint x: 1103, startPoint y: 197, endPoint x: 1117, endPoint y: 224, distance: 30.4
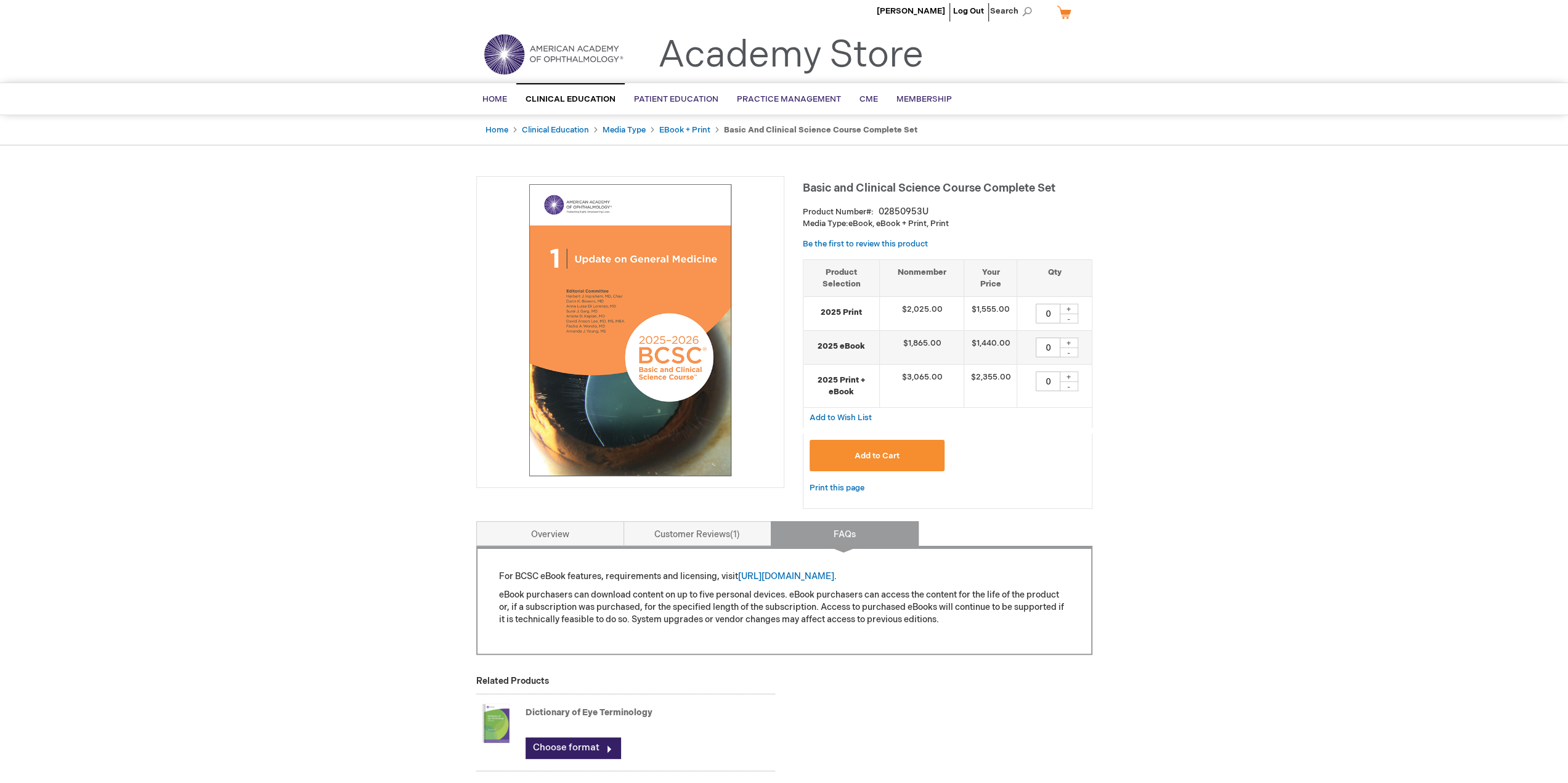
drag, startPoint x: 953, startPoint y: 219, endPoint x: 935, endPoint y: 221, distance: 18.1
click at [935, 221] on p "Media Type: eBook, eBook + Print, Print" at bounding box center [947, 224] width 290 height 12
click at [980, 221] on p "Media Type: eBook, eBook + Print, Print" at bounding box center [947, 224] width 290 height 12
drag, startPoint x: 979, startPoint y: 221, endPoint x: 930, endPoint y: 224, distance: 49.1
click at [930, 224] on p "Media Type: eBook, eBook + Print, Print" at bounding box center [947, 224] width 290 height 12
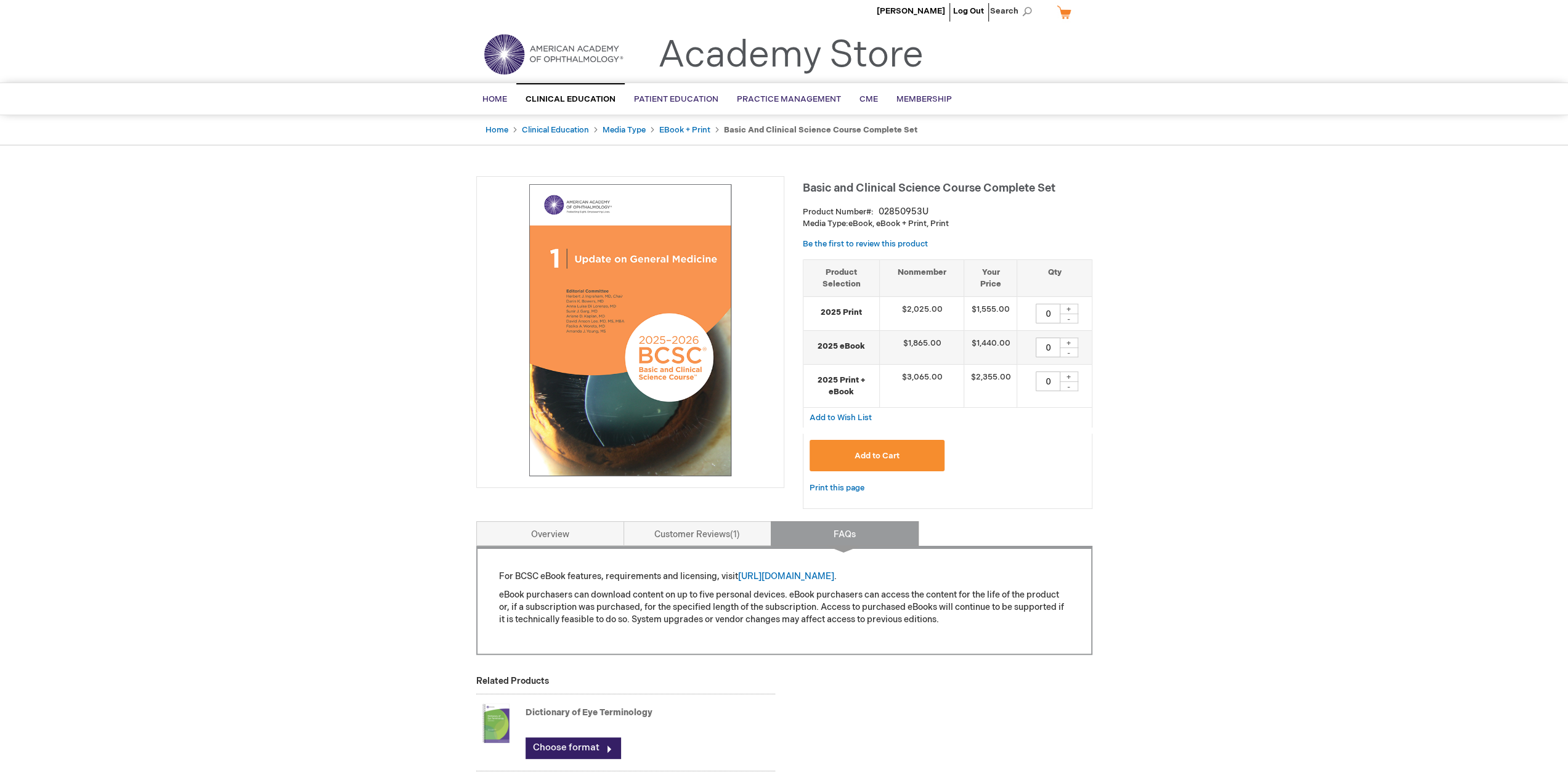
click at [977, 229] on div "Basic and Clinical Science Course Complete Set Product Number 02850953U Media T…" at bounding box center [947, 349] width 290 height 345
click at [1008, 213] on div "Product Number 02850953U" at bounding box center [947, 212] width 290 height 13
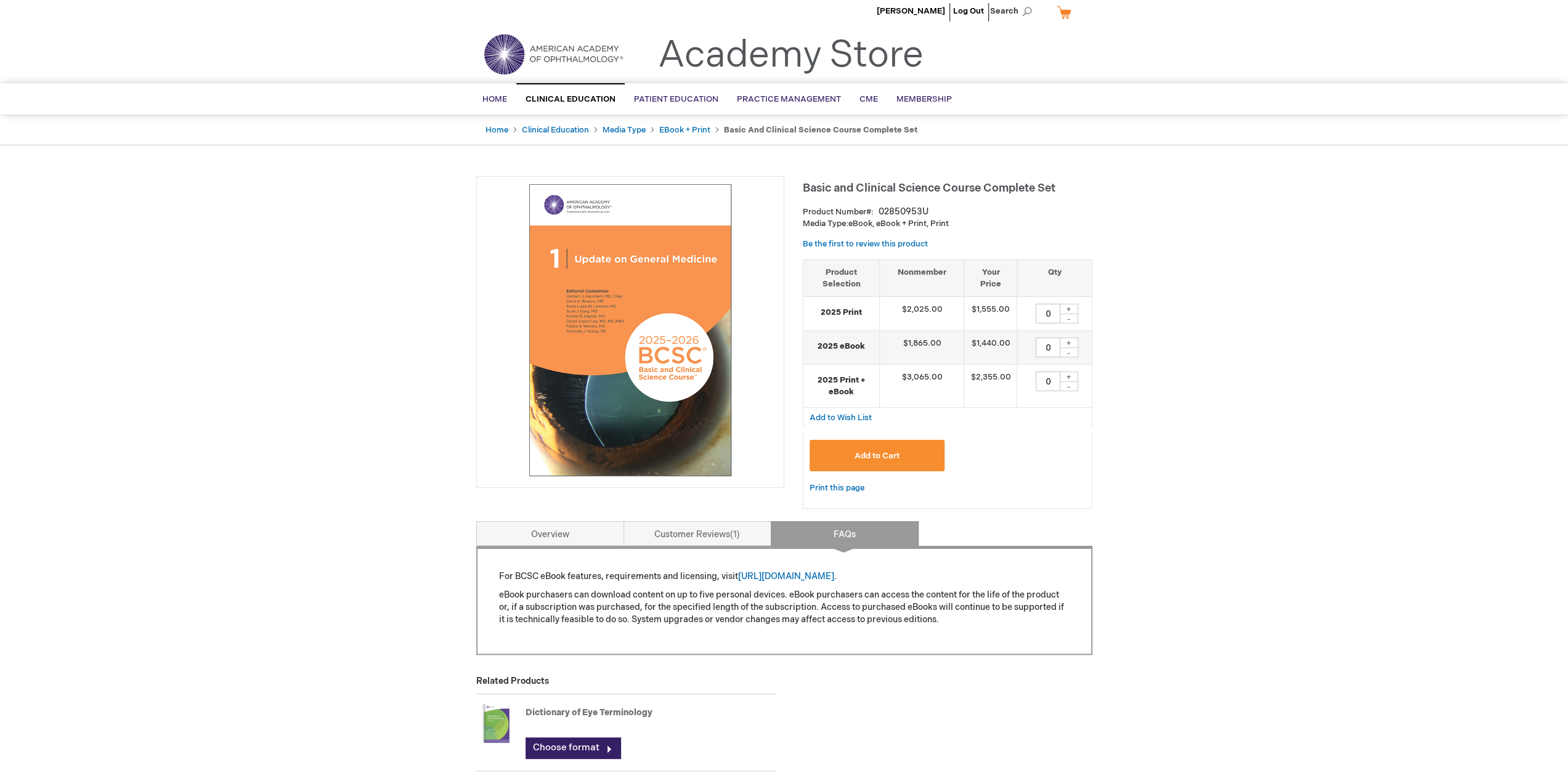
click at [1008, 213] on div "Product Number 02850953U" at bounding box center [947, 212] width 290 height 13
click at [904, 211] on div "02850953U" at bounding box center [904, 212] width 50 height 13
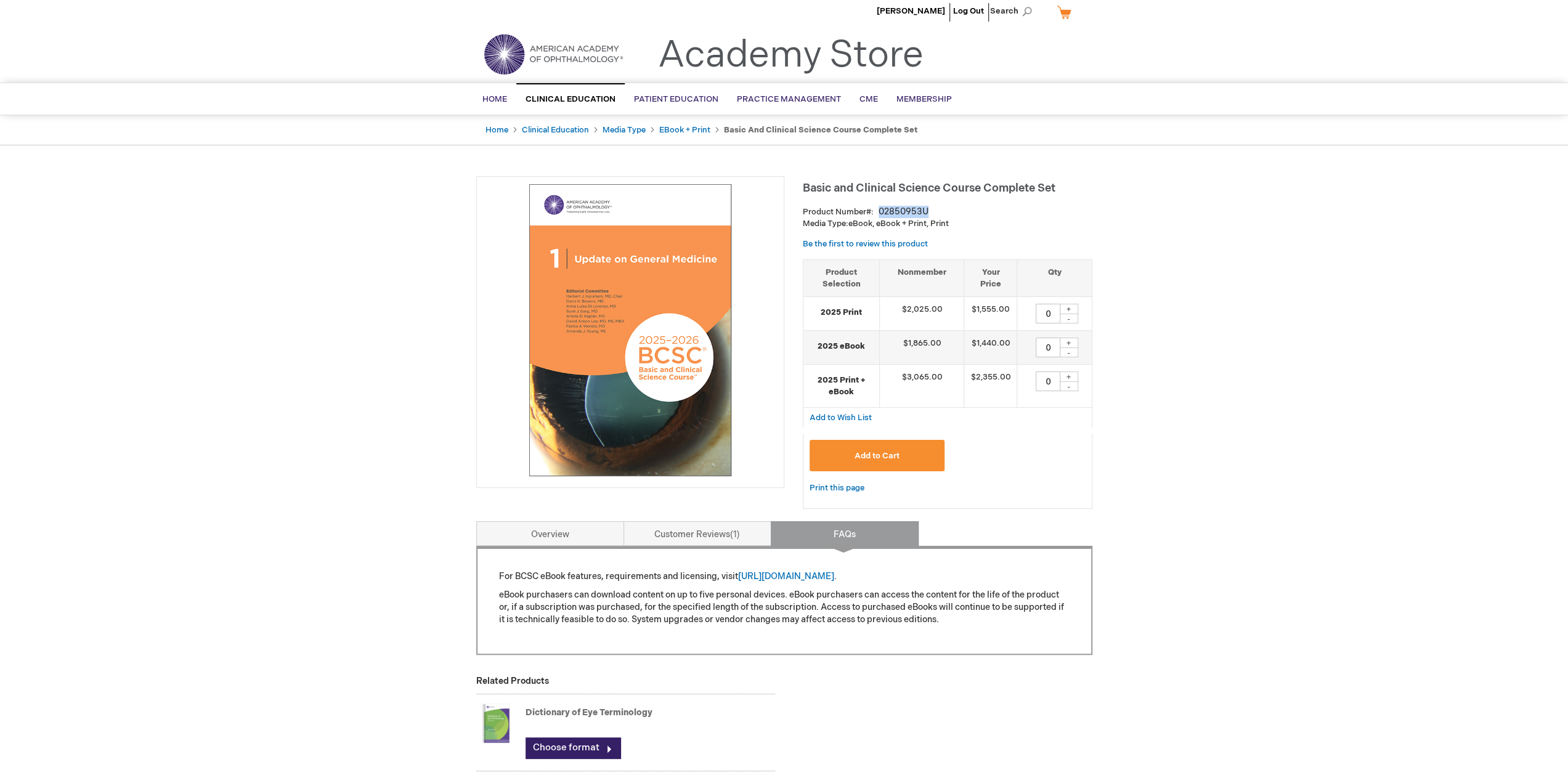
click at [904, 211] on div "02850953U" at bounding box center [904, 212] width 50 height 13
click at [1026, 209] on div "Product Number 02850953U" at bounding box center [947, 212] width 290 height 13
click at [802, 161] on div "Omar Ahmad Log Out Search My Cart CLOSE RECENTLY ADDED ITEM(S) Close There are …" at bounding box center [784, 543] width 1568 height 1102
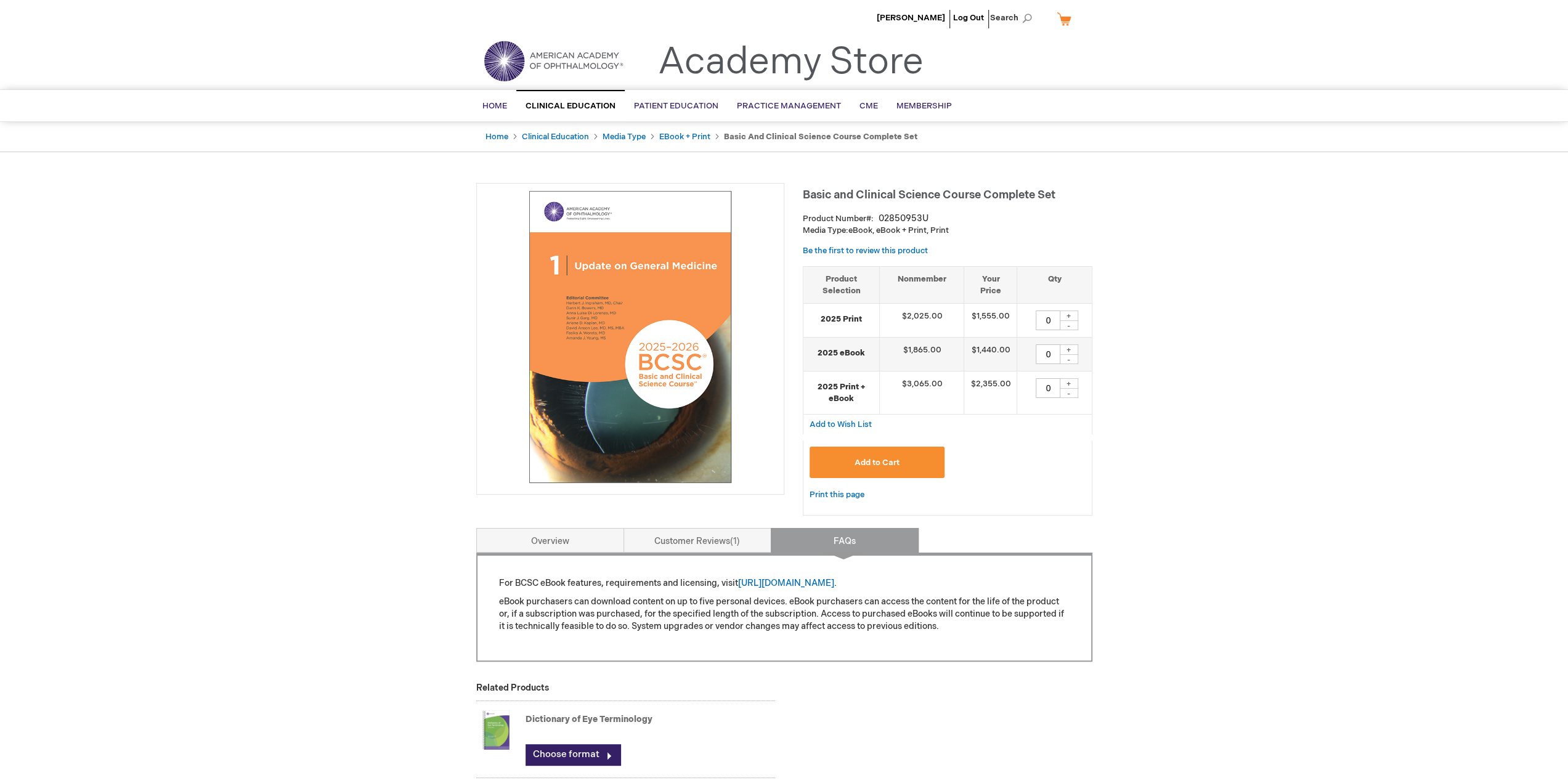
scroll to position [0, 0]
drag, startPoint x: 1072, startPoint y: 192, endPoint x: 805, endPoint y: 192, distance: 267.0
click at [805, 192] on h1 "Basic and Clinical Science Course Complete Set" at bounding box center [947, 193] width 290 height 20
click at [768, 234] on img at bounding box center [630, 338] width 294 height 294
click at [779, 234] on div at bounding box center [630, 339] width 308 height 312
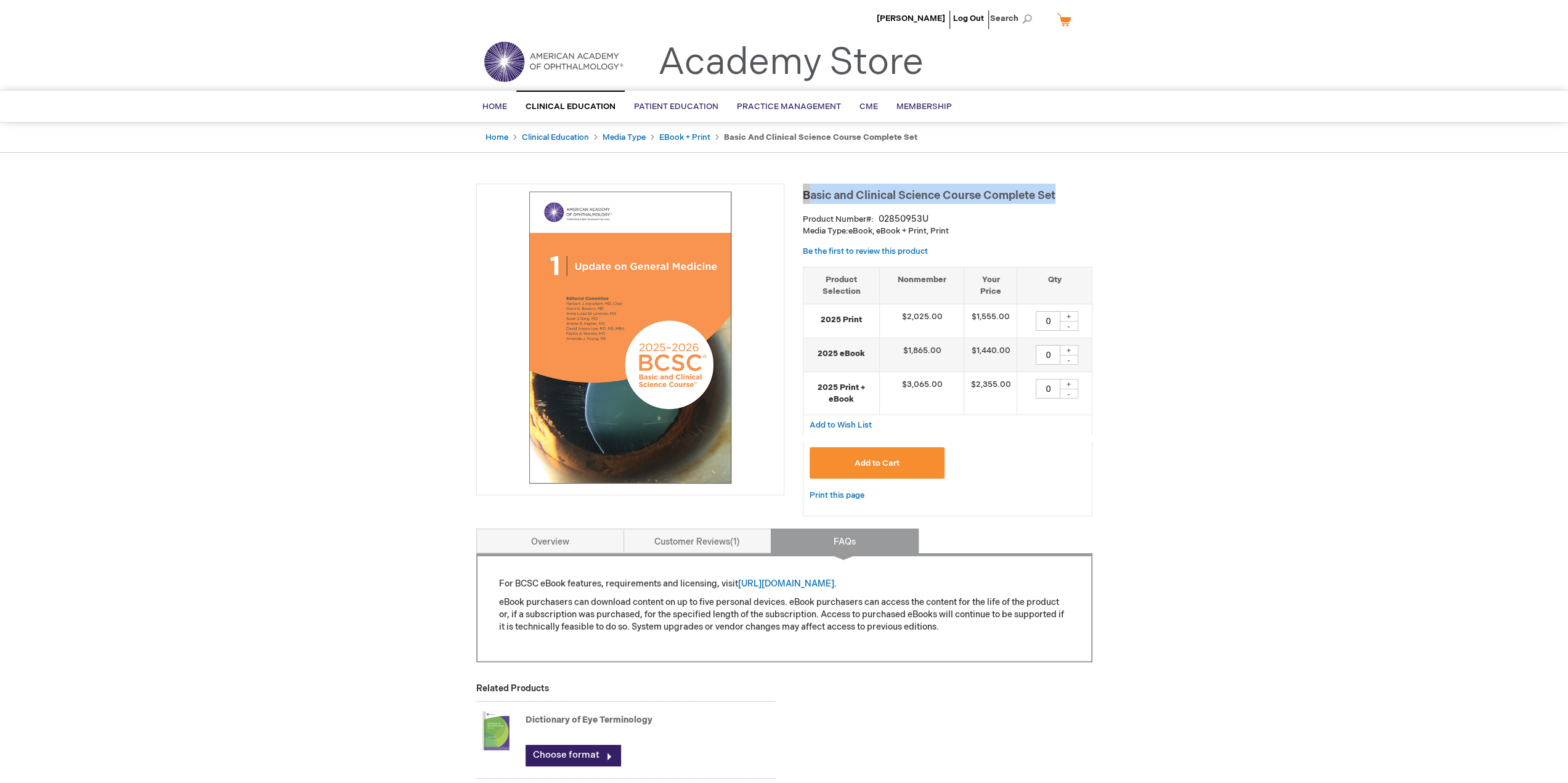
drag, startPoint x: 1064, startPoint y: 188, endPoint x: 802, endPoint y: 193, distance: 262.0
click at [802, 193] on h1 "Basic and Clinical Science Course Complete Set" at bounding box center [947, 193] width 290 height 20
copy span "Basic and Clinical Science Course Complete Set"
click at [365, 427] on div "Omar Ahmad Log Out Search My Cart CLOSE RECENTLY ADDED ITEM(S) Close There are …" at bounding box center [784, 551] width 1568 height 1102
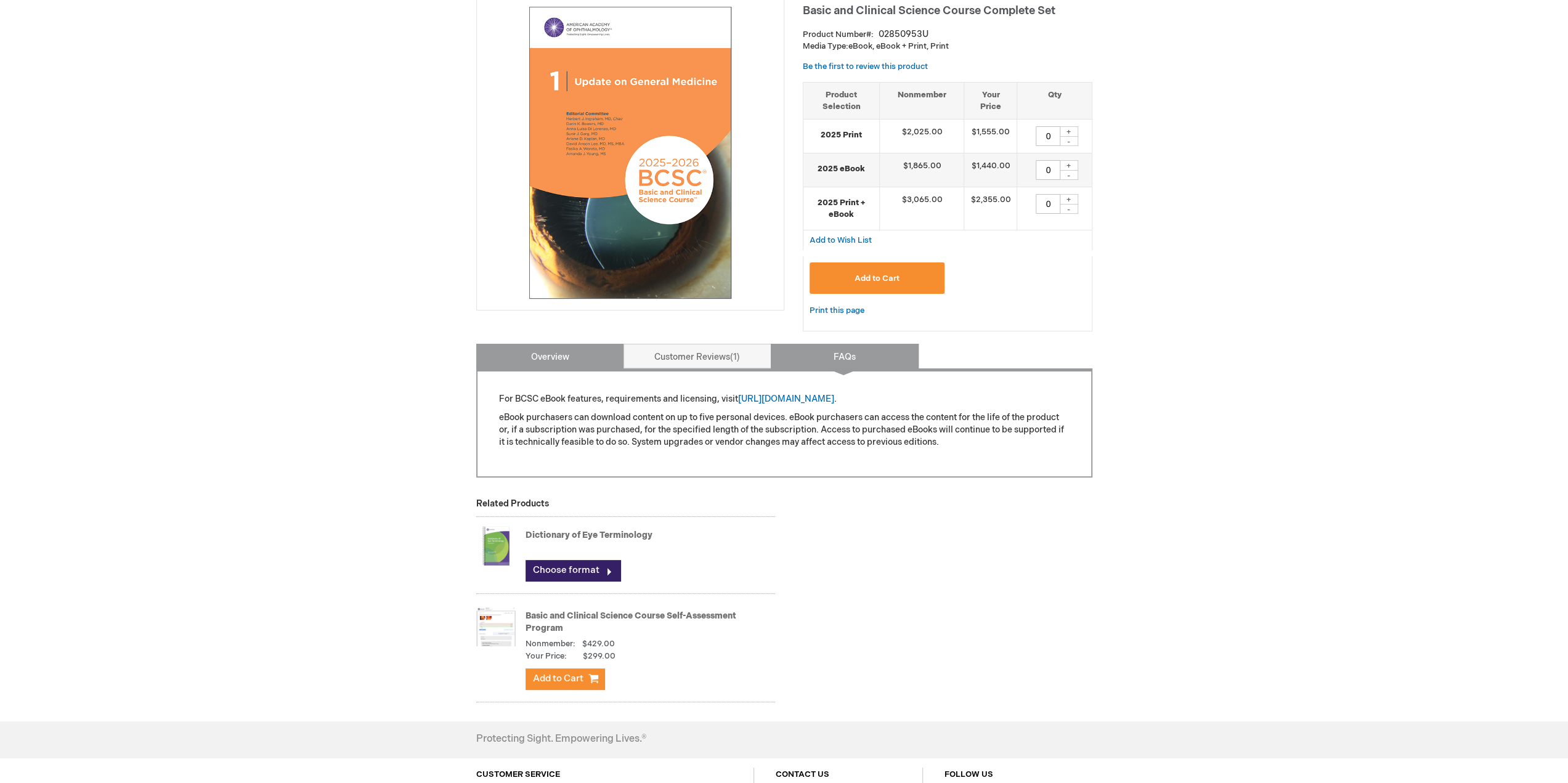
click at [572, 361] on link "Overview" at bounding box center [551, 356] width 148 height 24
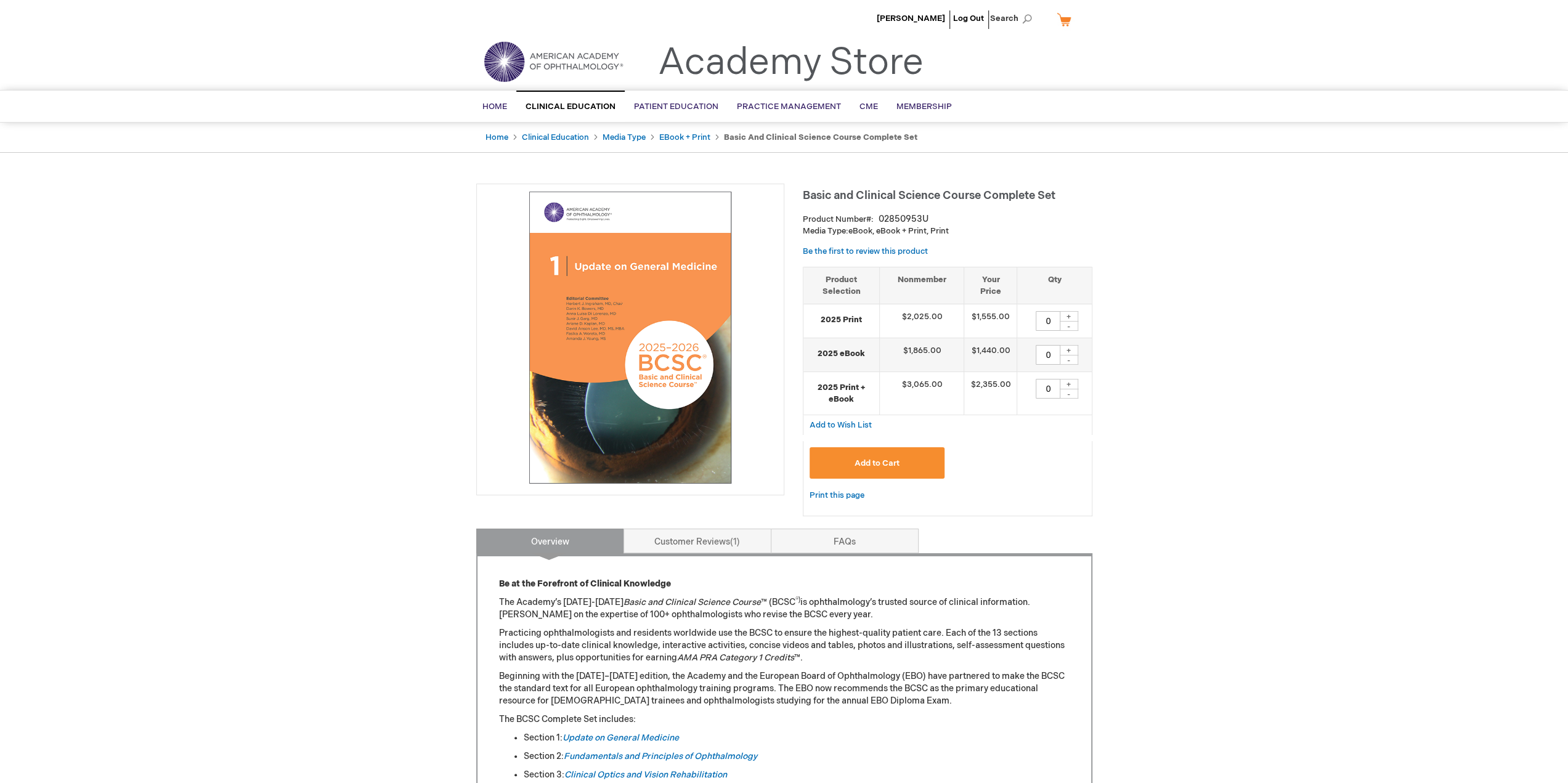
click at [701, 292] on img at bounding box center [630, 338] width 294 height 294
click at [656, 551] on link "Customer Reviews 1" at bounding box center [698, 541] width 148 height 24
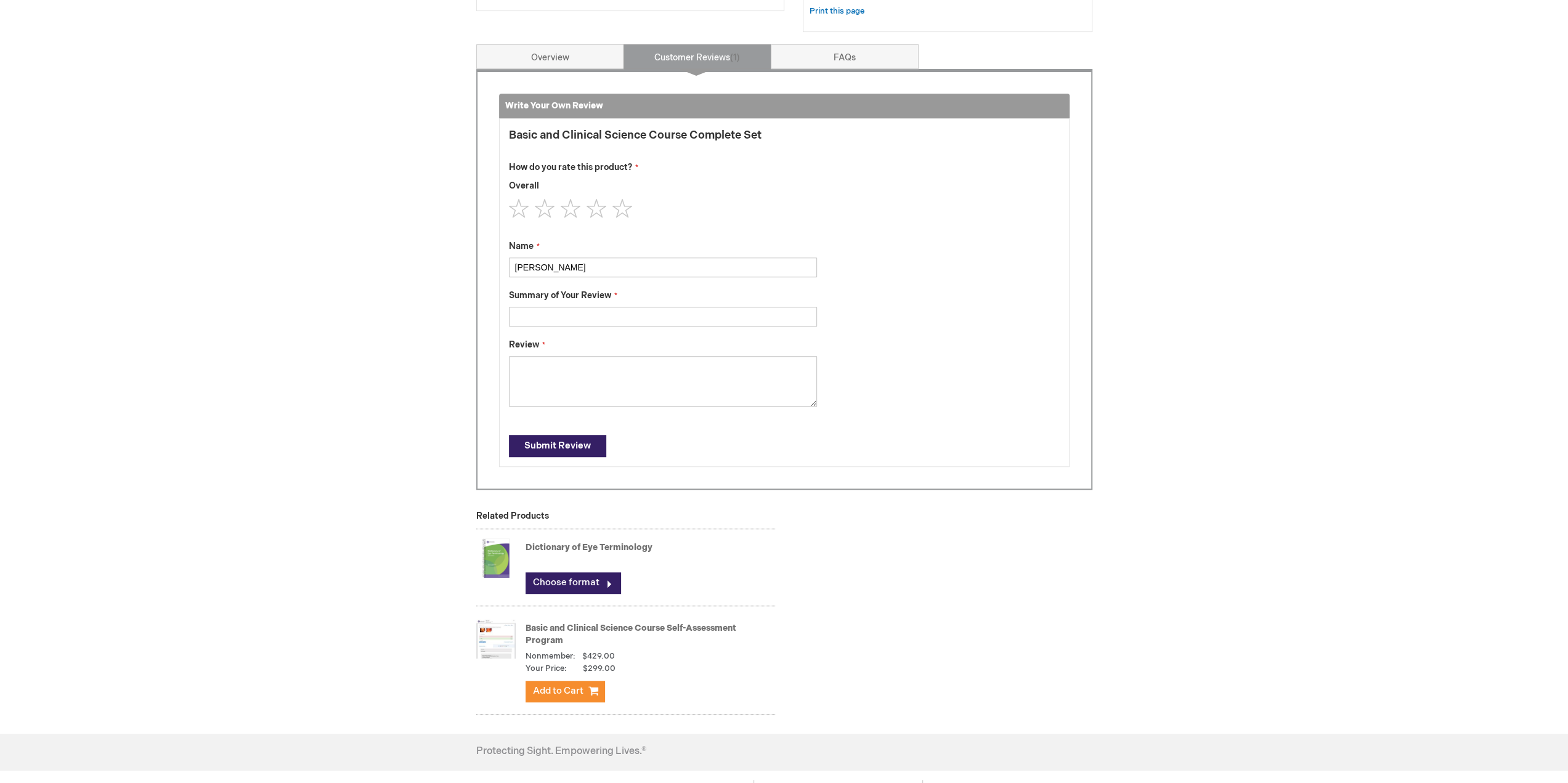
scroll to position [465, 0]
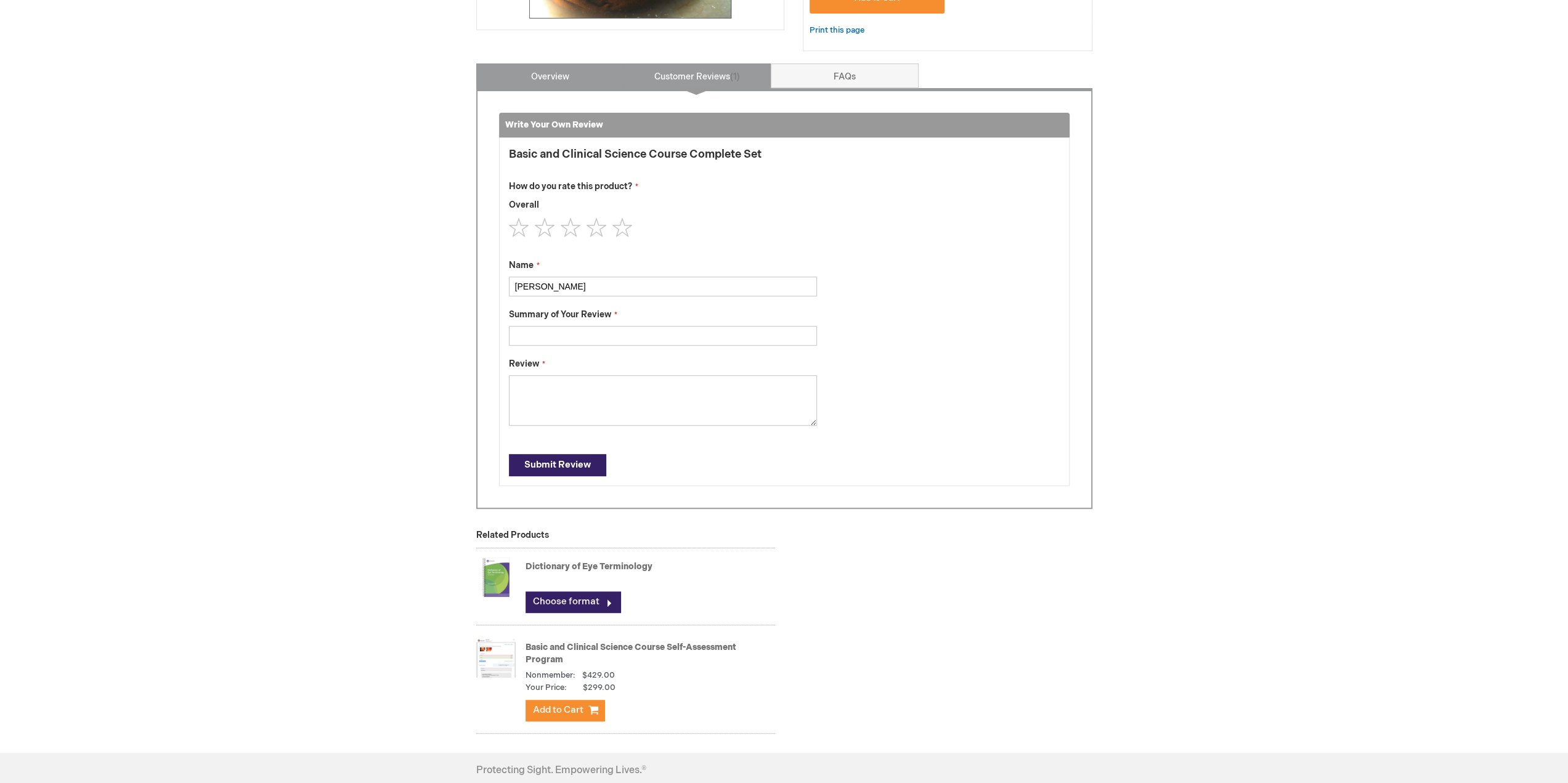
click at [544, 64] on link "Overview" at bounding box center [551, 75] width 148 height 24
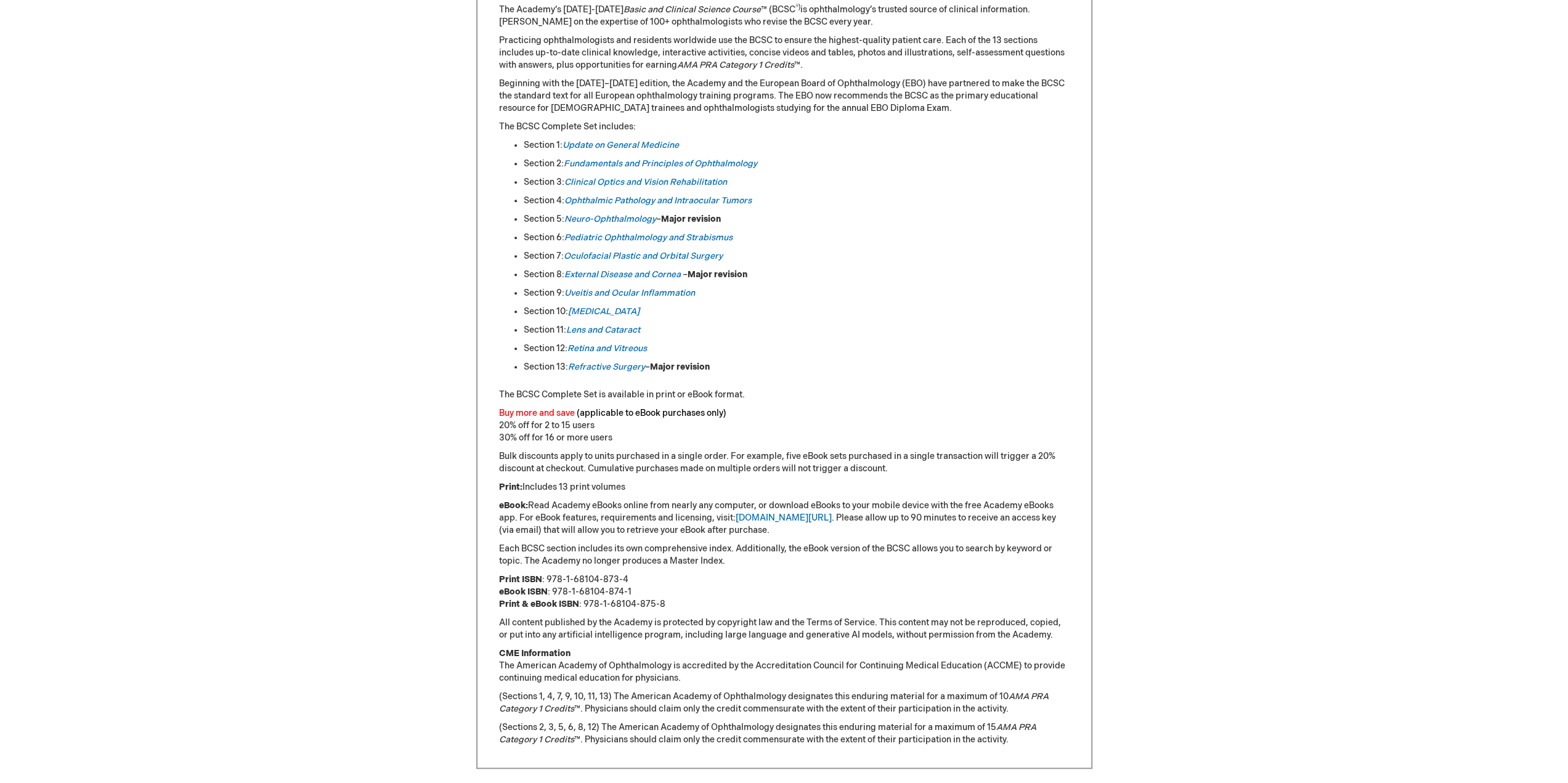
scroll to position [650, 0]
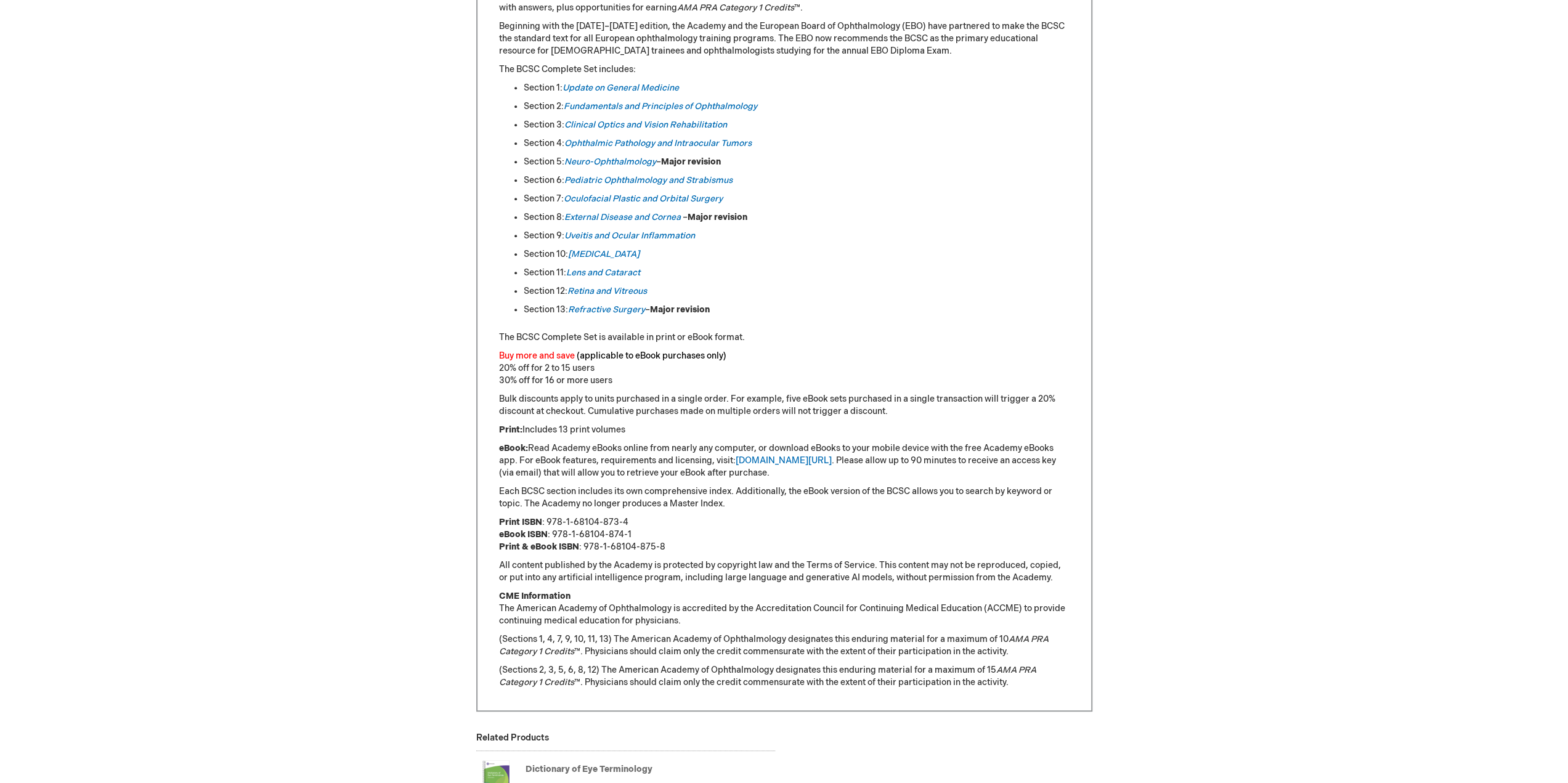
click at [643, 530] on p "Print ISBN : 978-1-68104-873-4 eBook ISBN : 978-1-68104-874-1 Print & eBook ISB…" at bounding box center [784, 535] width 571 height 37
drag, startPoint x: 634, startPoint y: 518, endPoint x: 546, endPoint y: 519, distance: 88.0
click at [546, 519] on p "Print ISBN : 978-1-68104-873-4 eBook ISBN : 978-1-68104-874-1 Print & eBook ISB…" at bounding box center [784, 535] width 571 height 37
copy p "978-1-68104-873-4"
drag, startPoint x: 652, startPoint y: 536, endPoint x: 553, endPoint y: 537, distance: 99.0
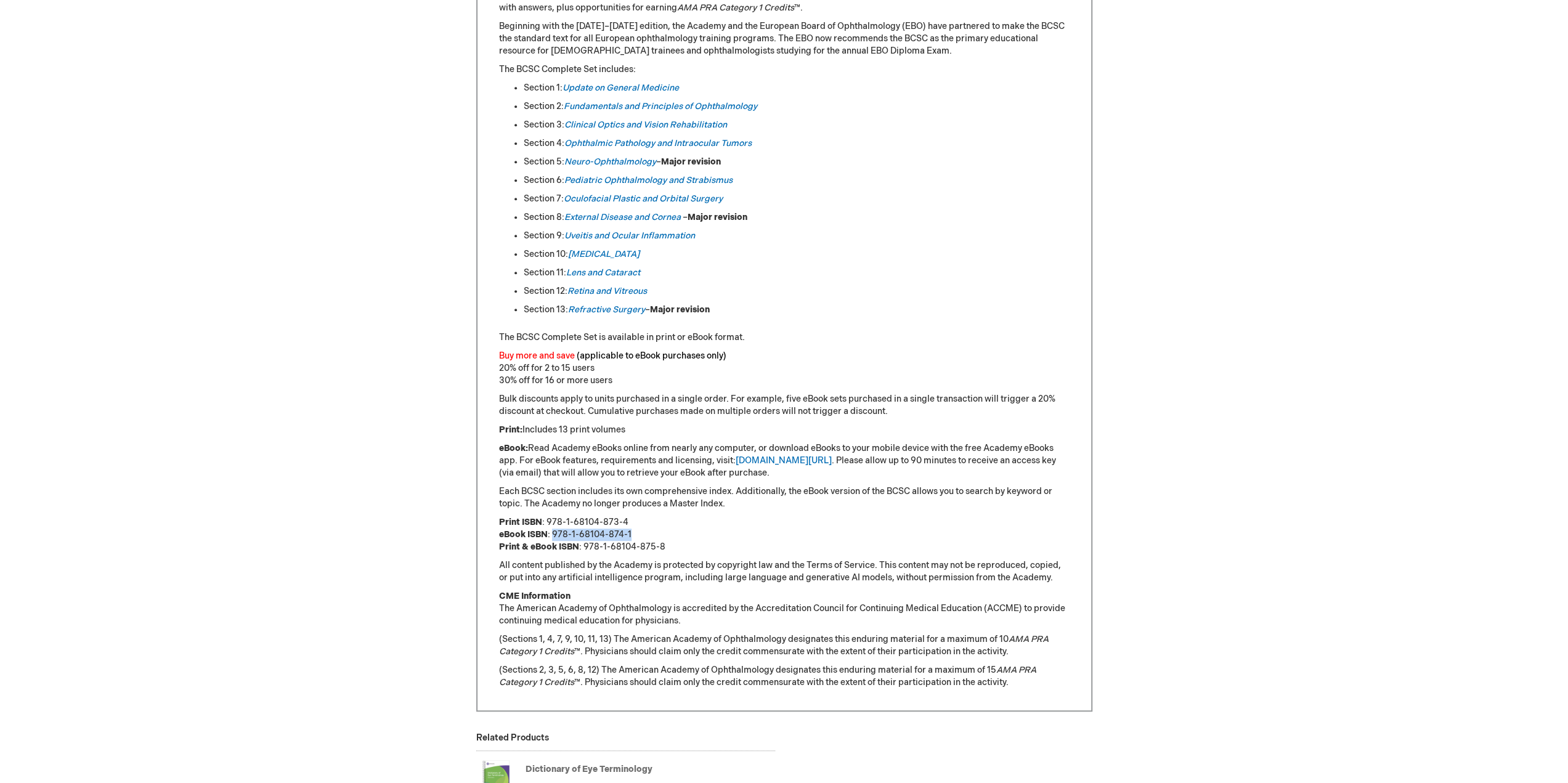
click at [553, 537] on p "Print ISBN : 978-1-68104-873-4 eBook ISBN : 978-1-68104-874-1 Print & eBook ISB…" at bounding box center [784, 535] width 571 height 37
copy p "978-1-68104-874-1"
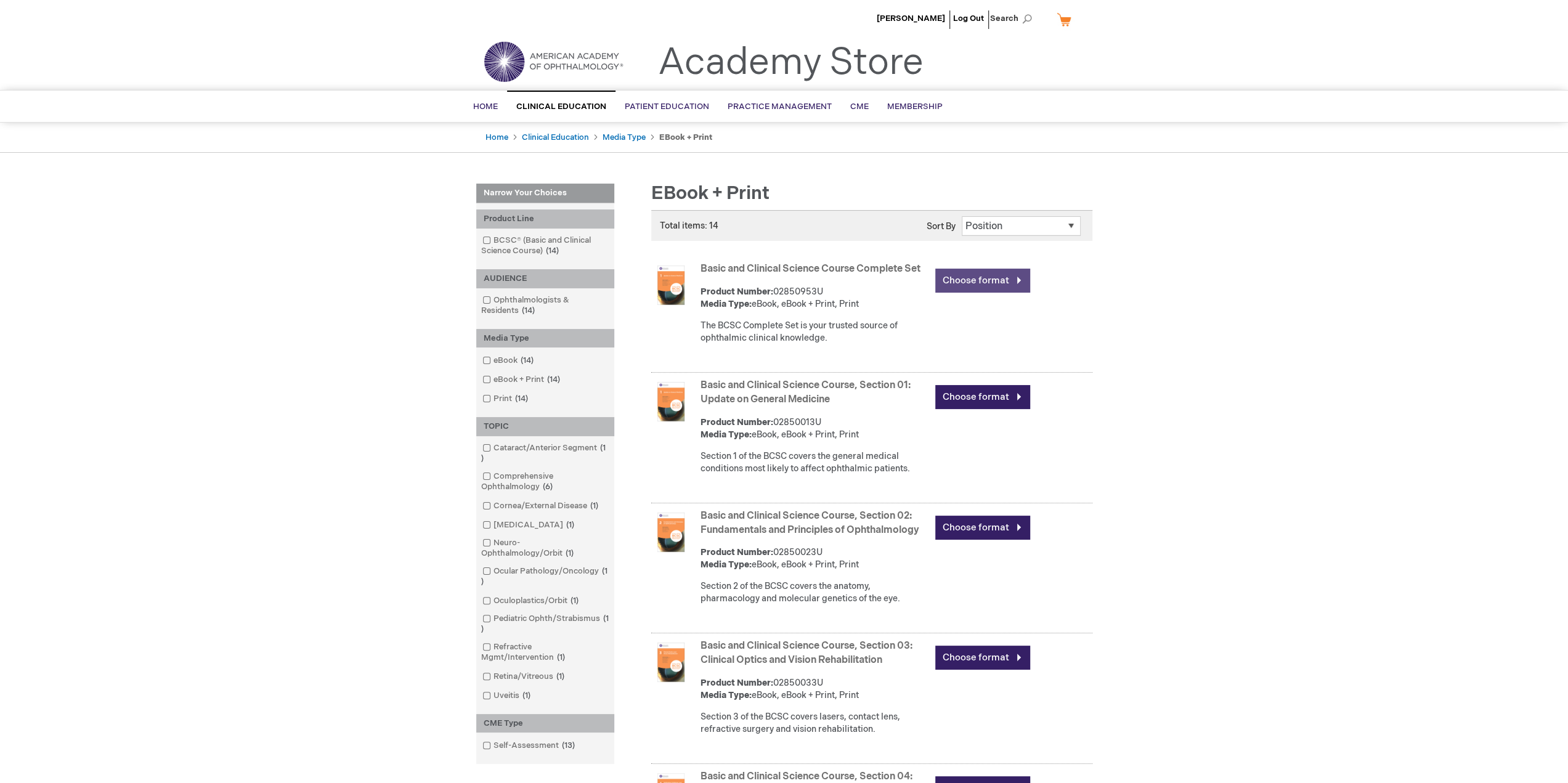
click at [992, 276] on link "Choose format" at bounding box center [983, 281] width 95 height 24
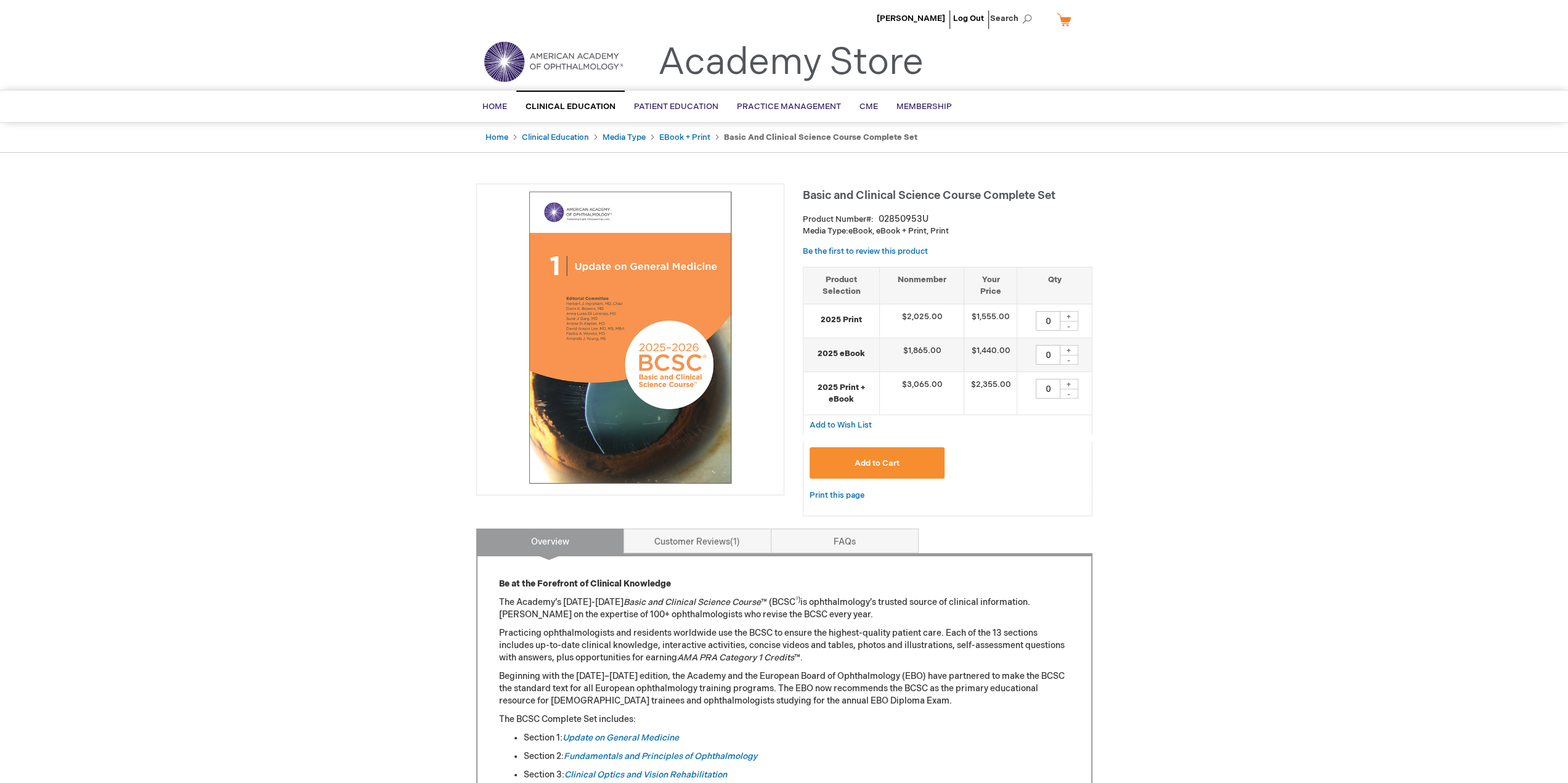
drag, startPoint x: 301, startPoint y: 109, endPoint x: 303, endPoint y: 100, distance: 9.2
